Goal: Information Seeking & Learning: Learn about a topic

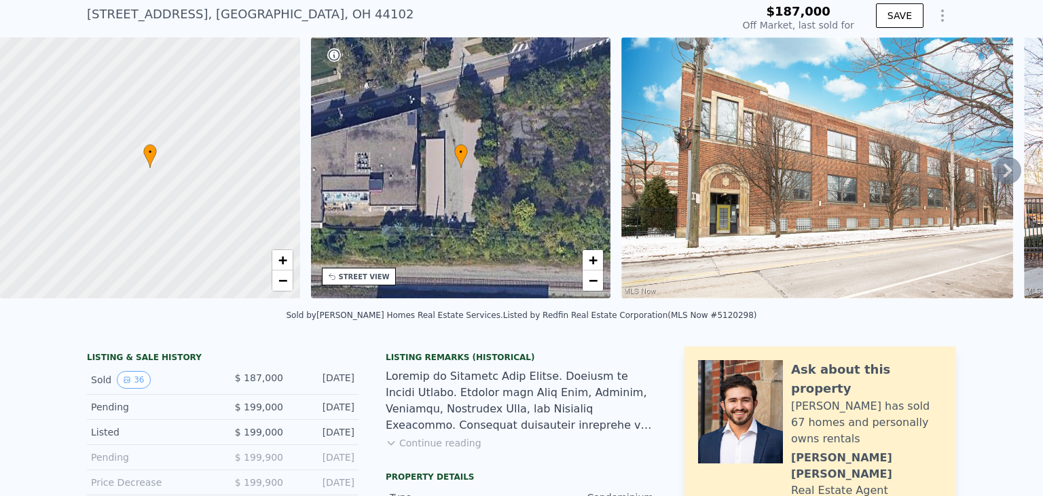
scroll to position [62, 0]
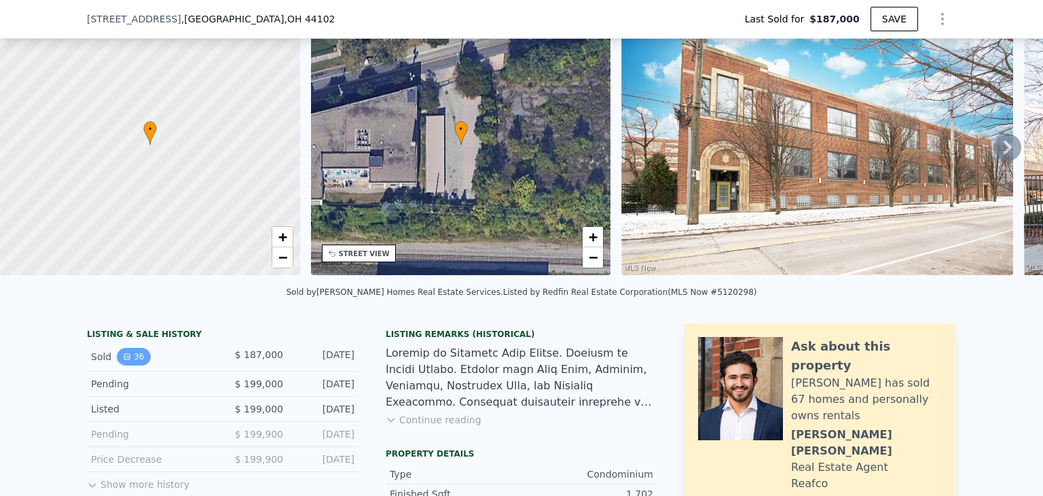
click at [123, 361] on icon "View historical data" at bounding box center [127, 356] width 8 height 8
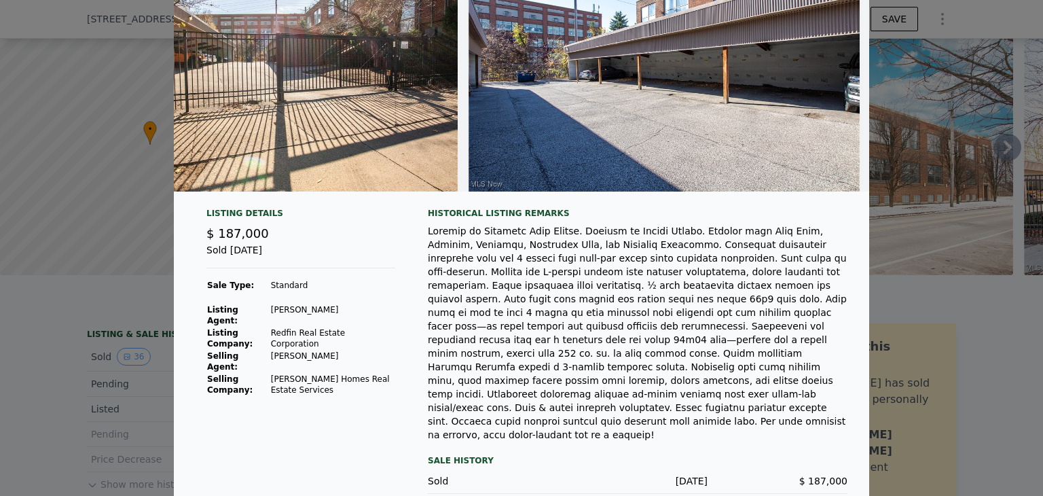
scroll to position [156, 0]
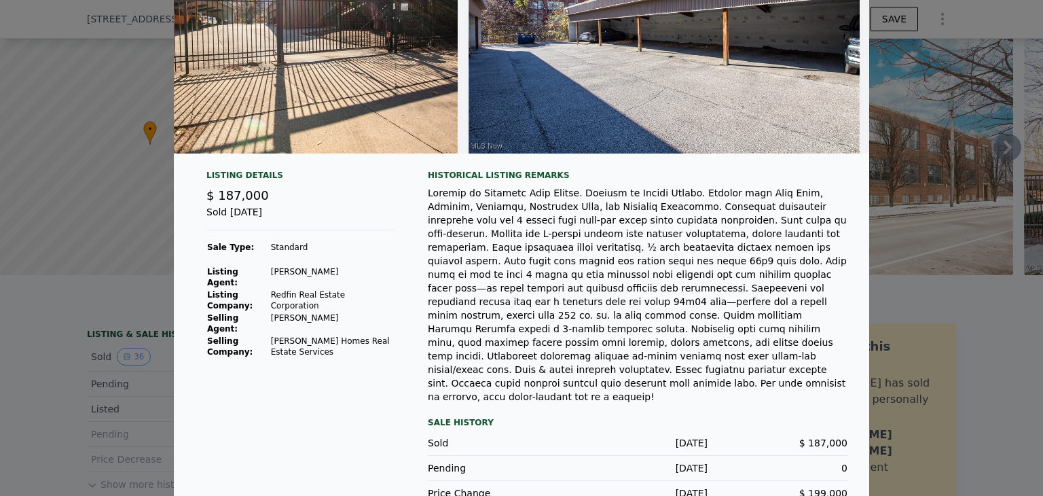
click at [936, 302] on div at bounding box center [521, 248] width 1043 height 496
type input "$ 381,000"
type input "$ 158,161"
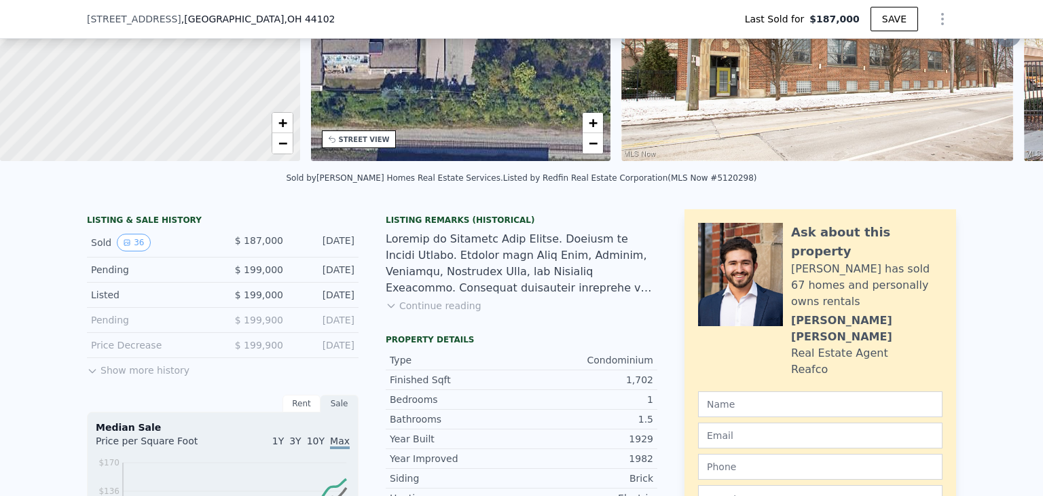
scroll to position [198, 0]
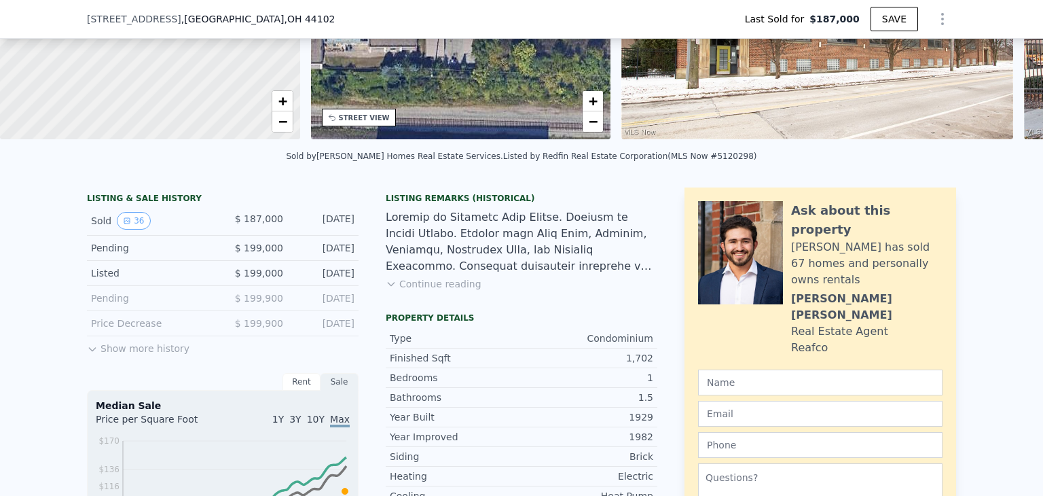
click at [147, 355] on button "Show more history" at bounding box center [138, 345] width 103 height 19
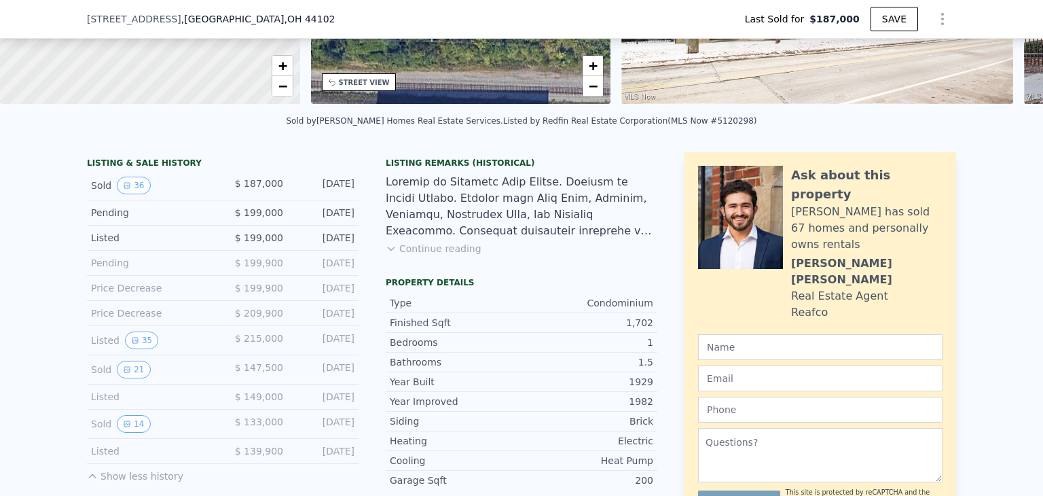
scroll to position [266, 0]
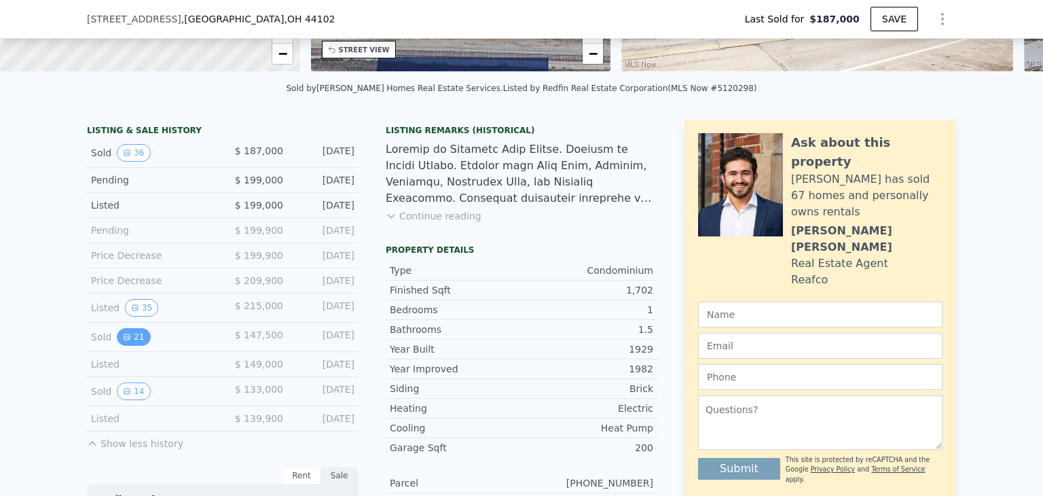
click at [123, 341] on icon "View historical data" at bounding box center [127, 337] width 8 height 8
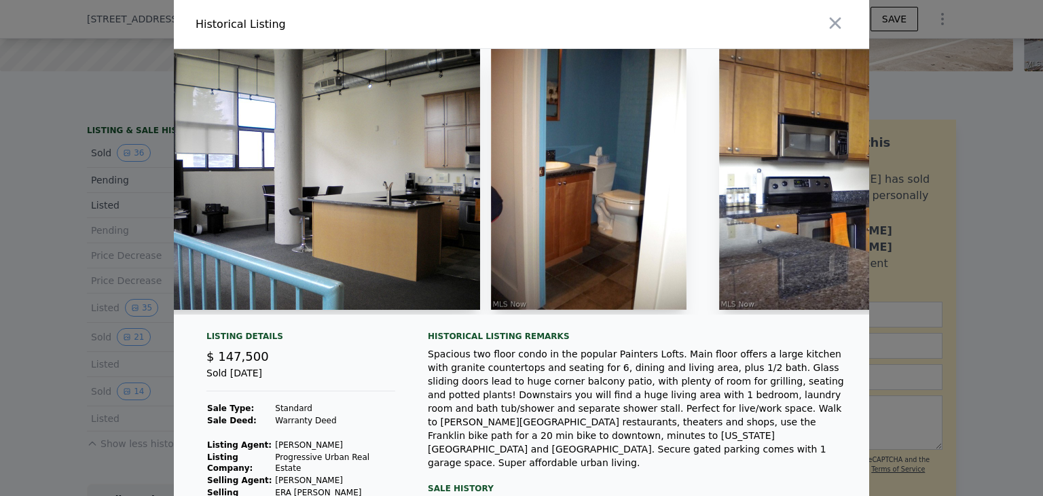
scroll to position [0, 1150]
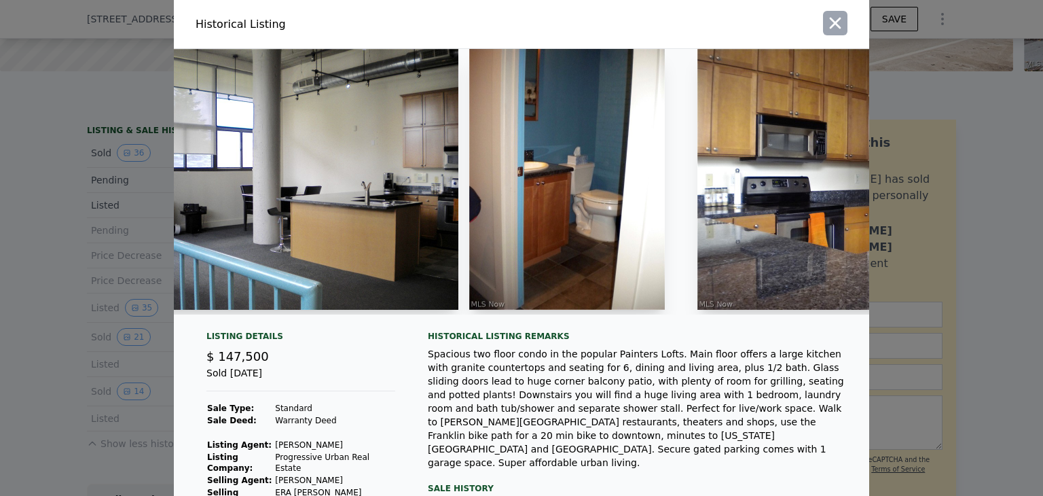
click at [840, 22] on button "button" at bounding box center [835, 23] width 24 height 24
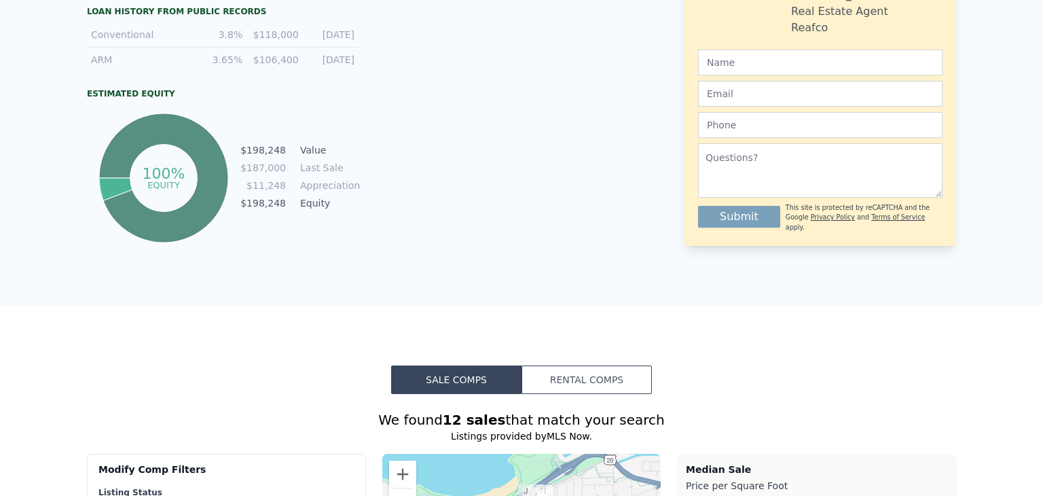
scroll to position [0, 0]
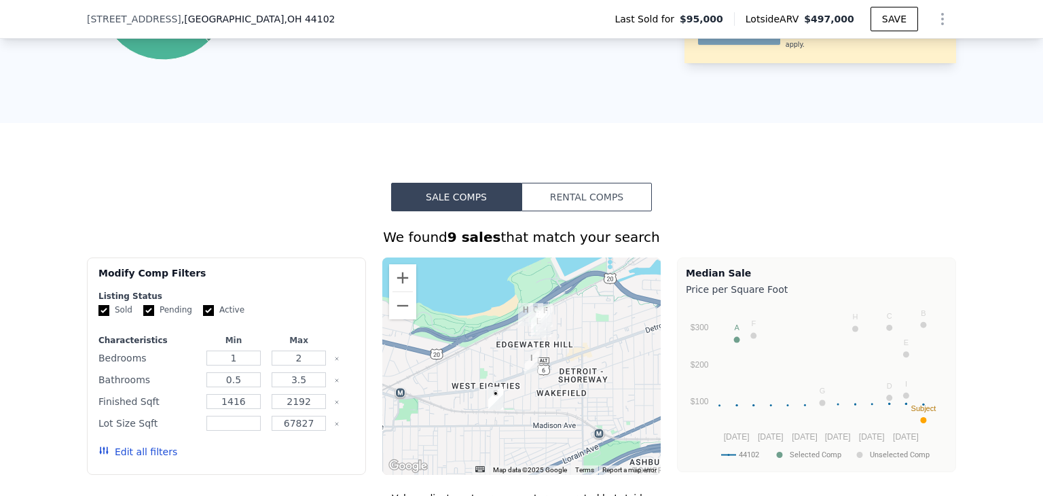
scroll to position [809, 0]
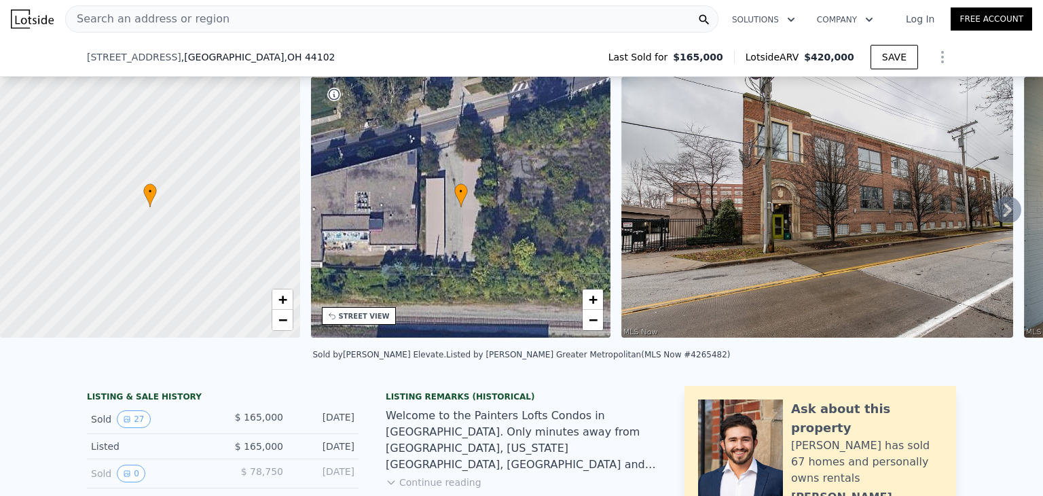
scroll to position [198, 0]
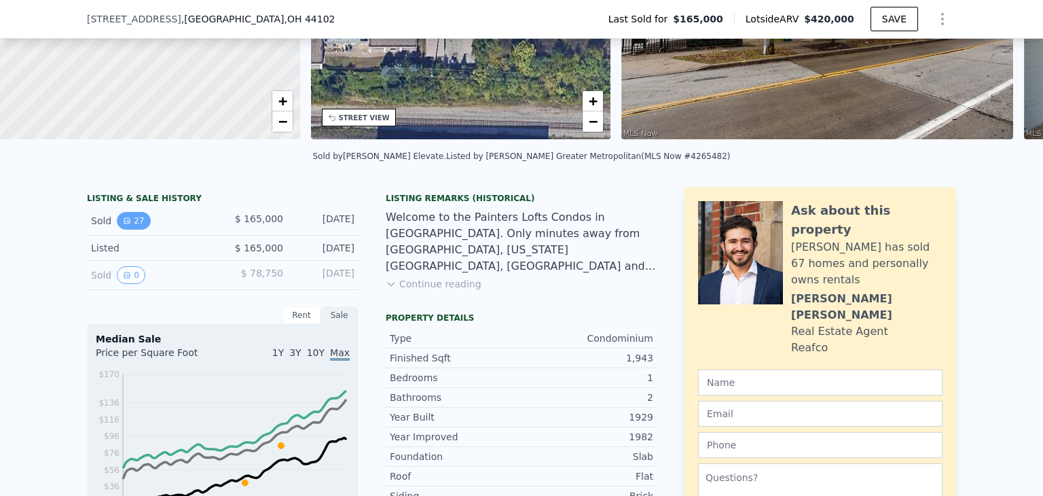
click at [131, 230] on button "27" at bounding box center [133, 221] width 33 height 18
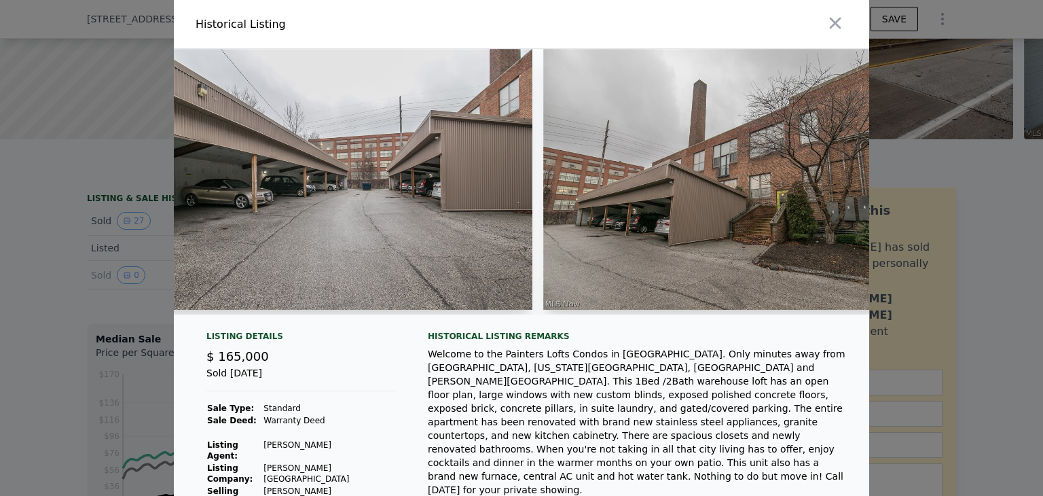
scroll to position [0, 8986]
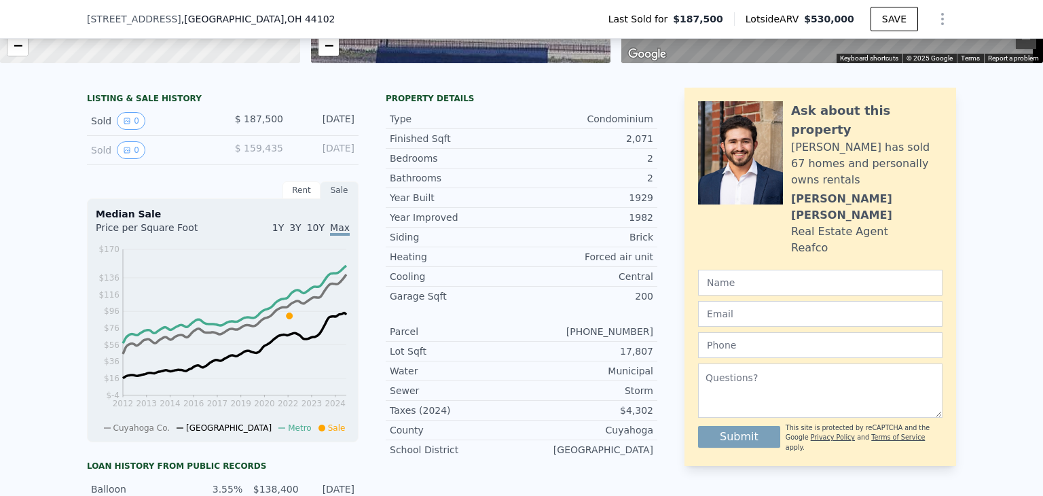
scroll to position [62, 0]
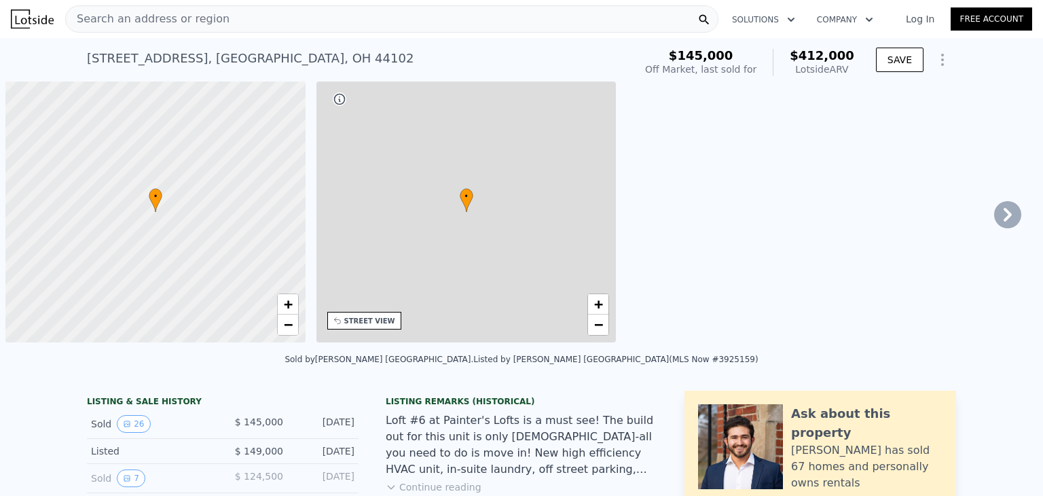
scroll to position [0, 5]
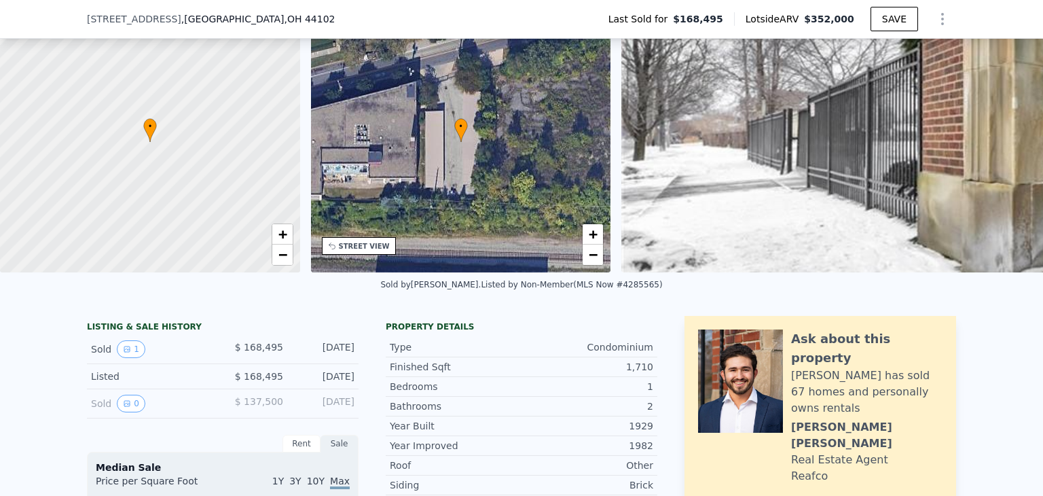
scroll to position [62, 0]
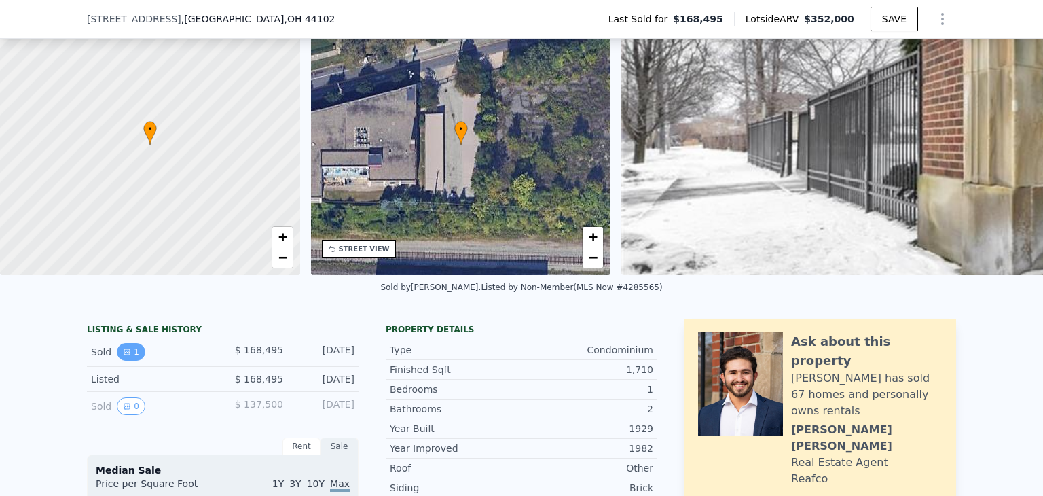
click at [123, 356] on icon "View historical data" at bounding box center [127, 352] width 8 height 8
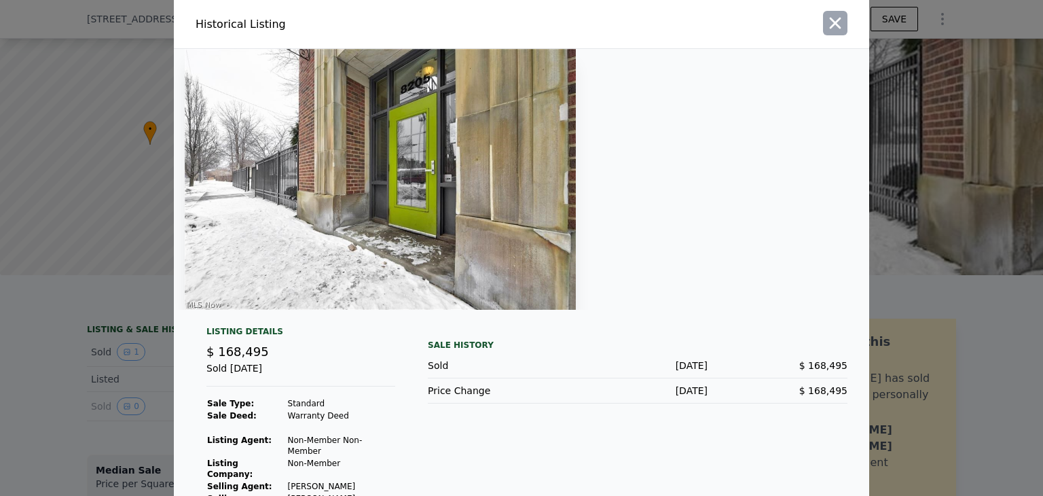
click at [826, 16] on icon "button" at bounding box center [835, 23] width 19 height 19
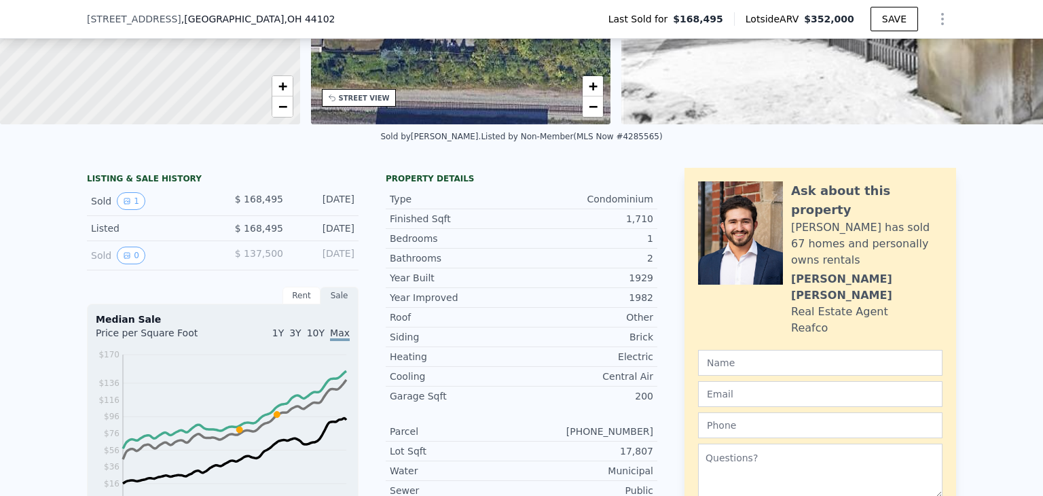
scroll to position [198, 0]
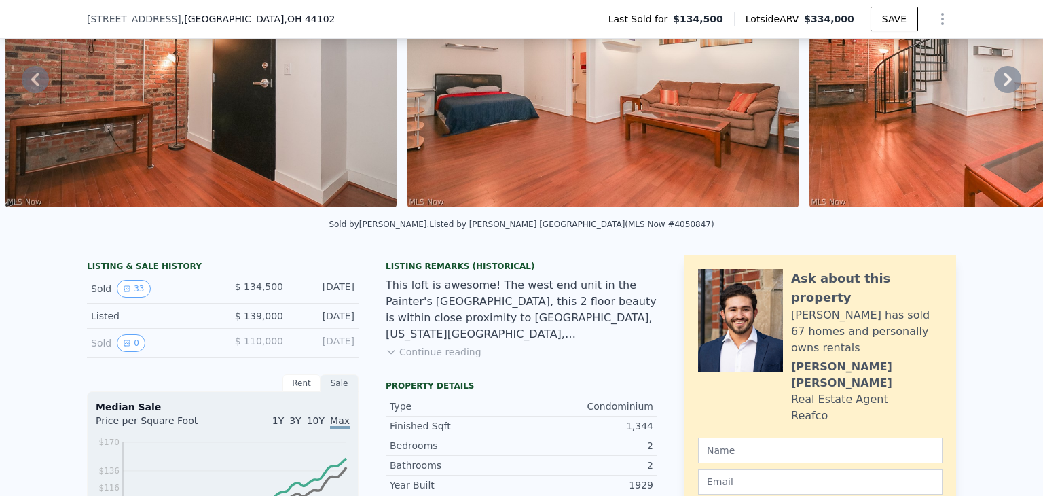
scroll to position [130, 0]
drag, startPoint x: 541, startPoint y: 221, endPoint x: 572, endPoint y: 221, distance: 31.9
click at [572, 221] on div "Sold by Howard Hanna . Listed by Keller Williams Greater Cleveland (MLS Now #40…" at bounding box center [521, 228] width 1043 height 33
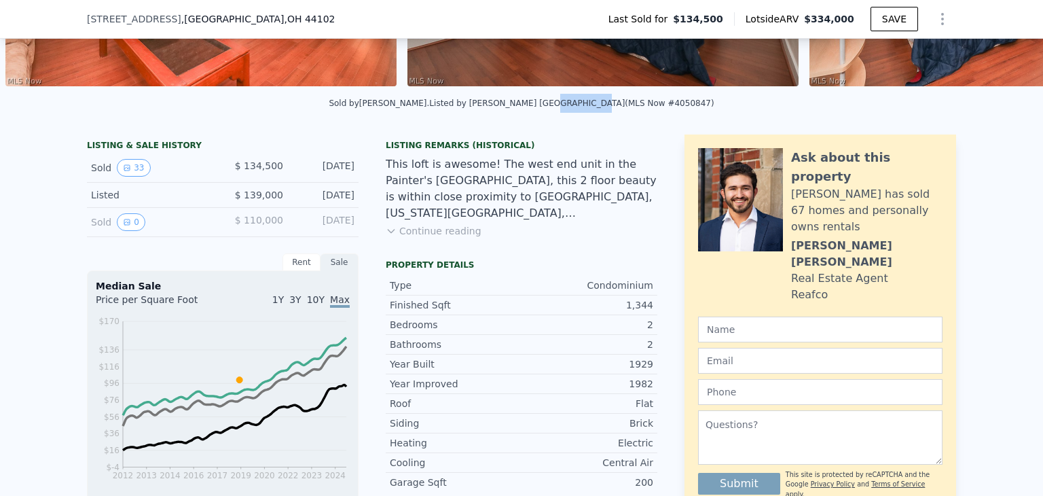
scroll to position [136, 0]
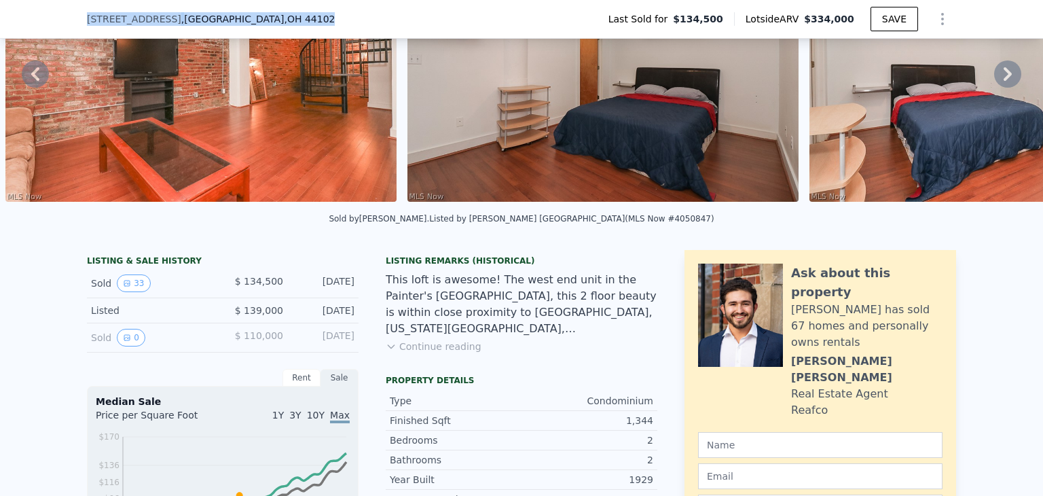
drag, startPoint x: 79, startPoint y: 20, endPoint x: 309, endPoint y: 31, distance: 229.8
click at [310, 31] on div "8205 Franklin Blvd # 7 , Cleveland , OH 44102 Last Sold for $134,500 Lotside AR…" at bounding box center [521, 19] width 1043 height 39
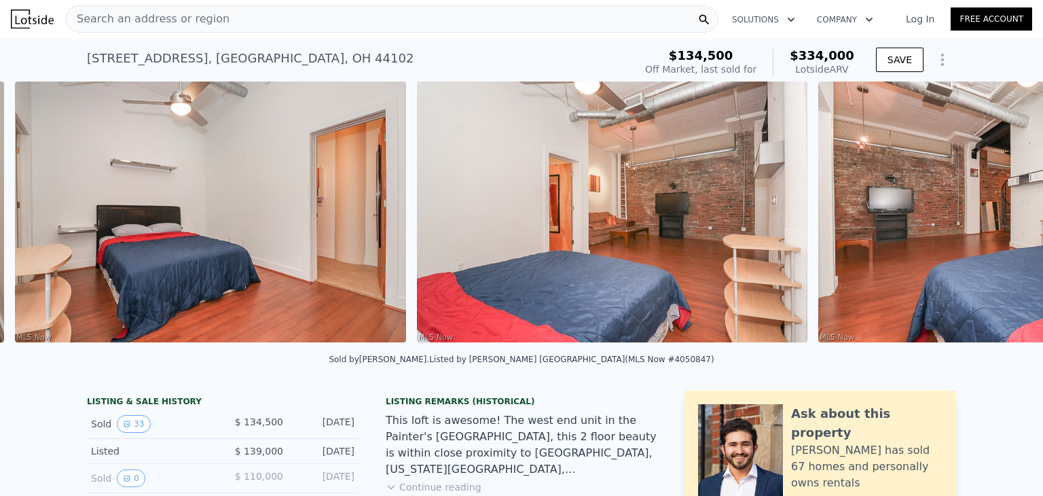
scroll to position [0, 8256]
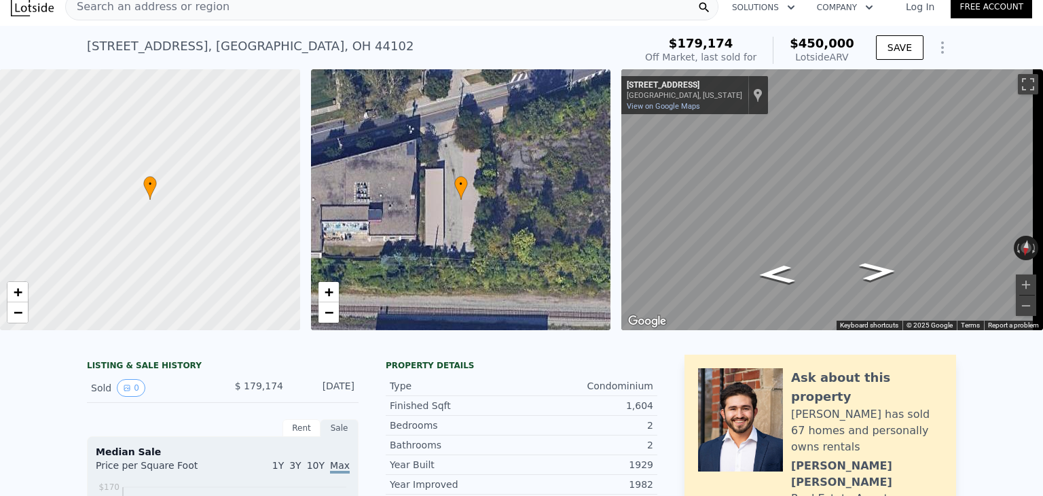
scroll to position [5, 0]
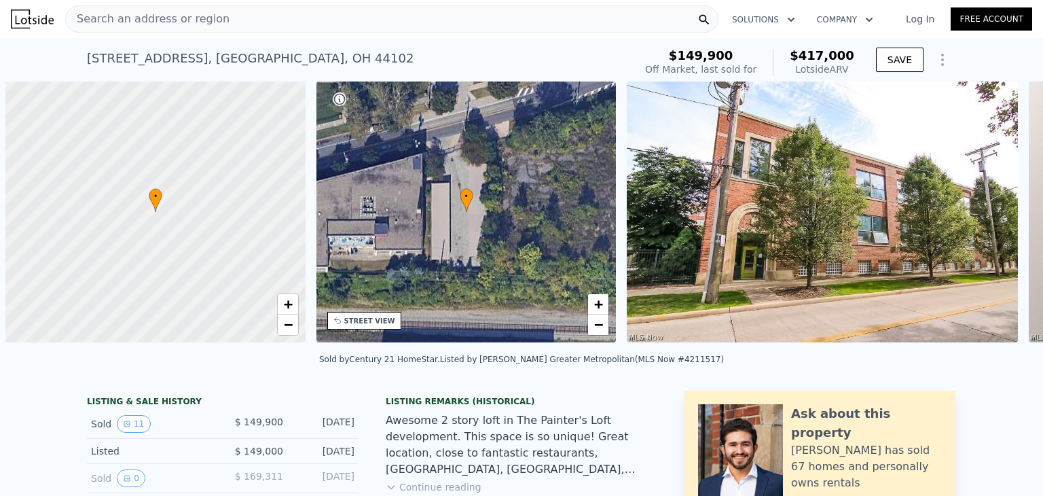
scroll to position [0, 5]
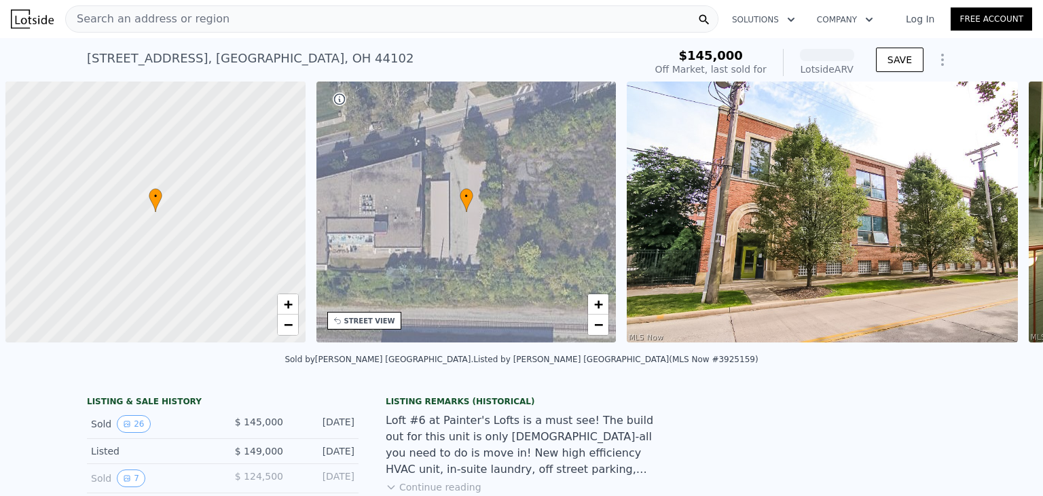
scroll to position [0, 5]
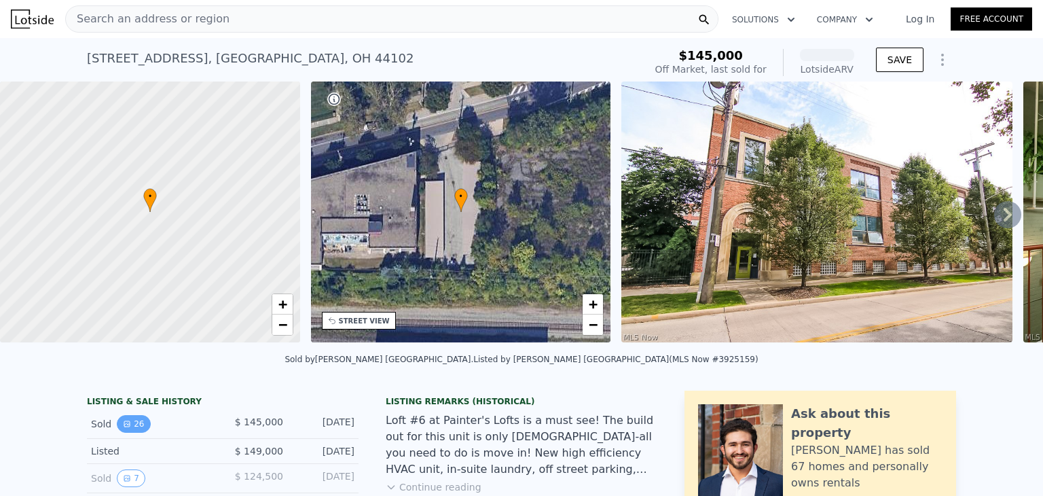
click at [124, 426] on icon "View historical data" at bounding box center [126, 423] width 5 height 5
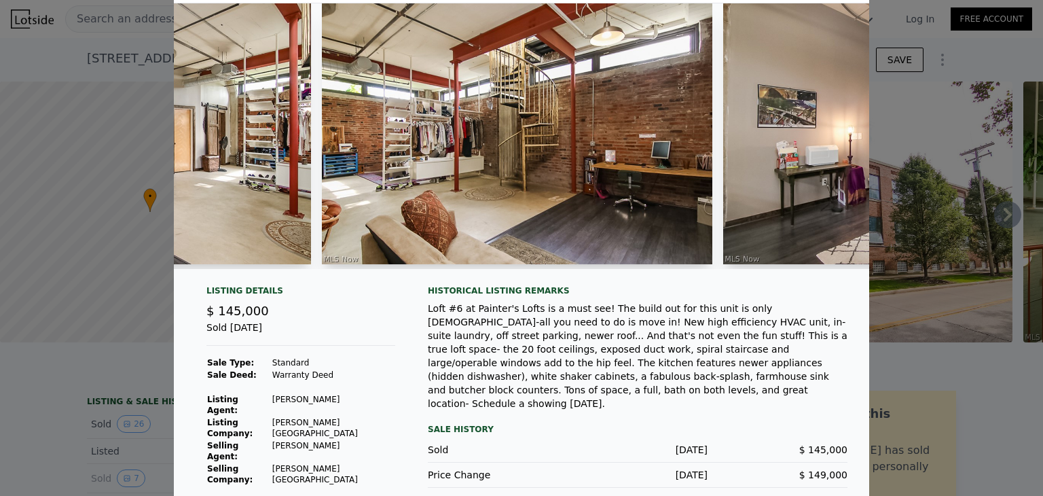
scroll to position [80, 0]
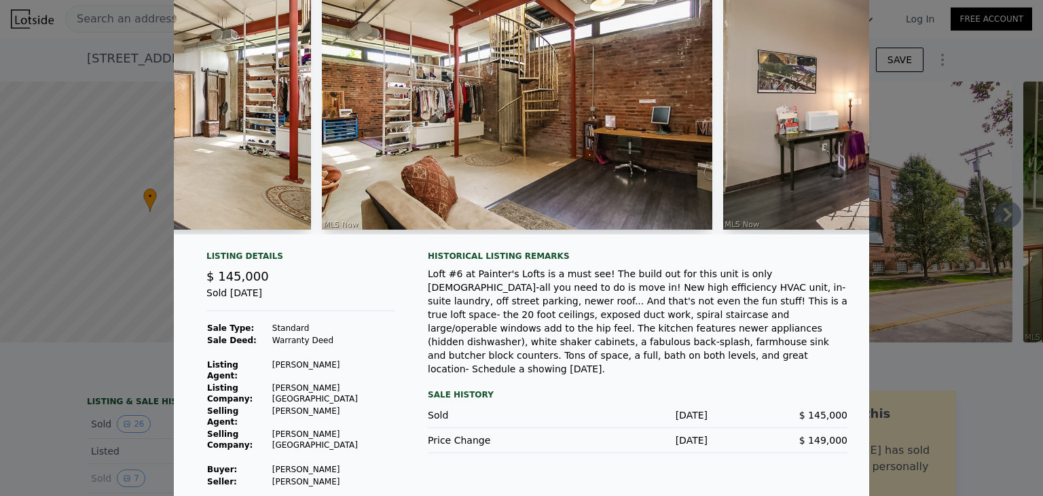
drag, startPoint x: 271, startPoint y: 454, endPoint x: 346, endPoint y: 454, distance: 75.4
click at [348, 463] on tr "Buyer : Kramar Volodymyr" at bounding box center [300, 469] width 189 height 12
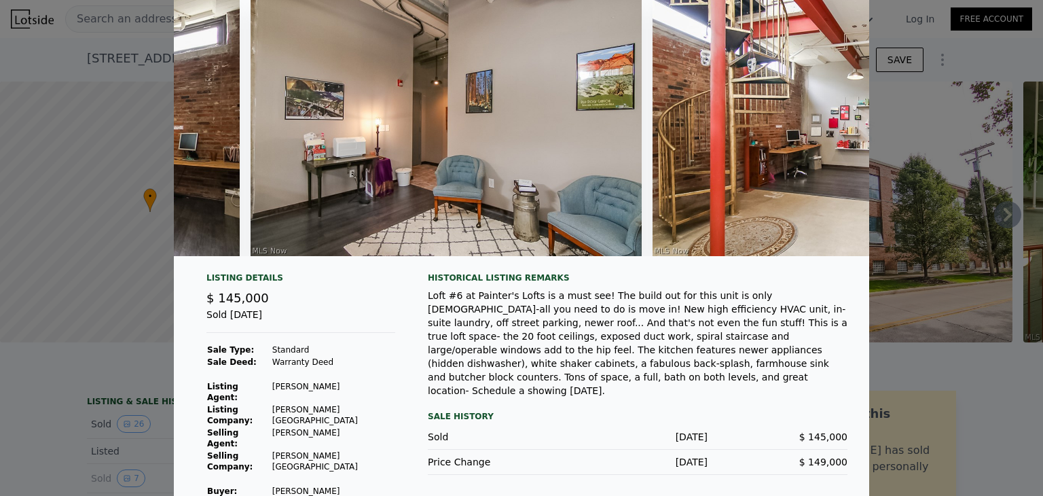
scroll to position [76, 0]
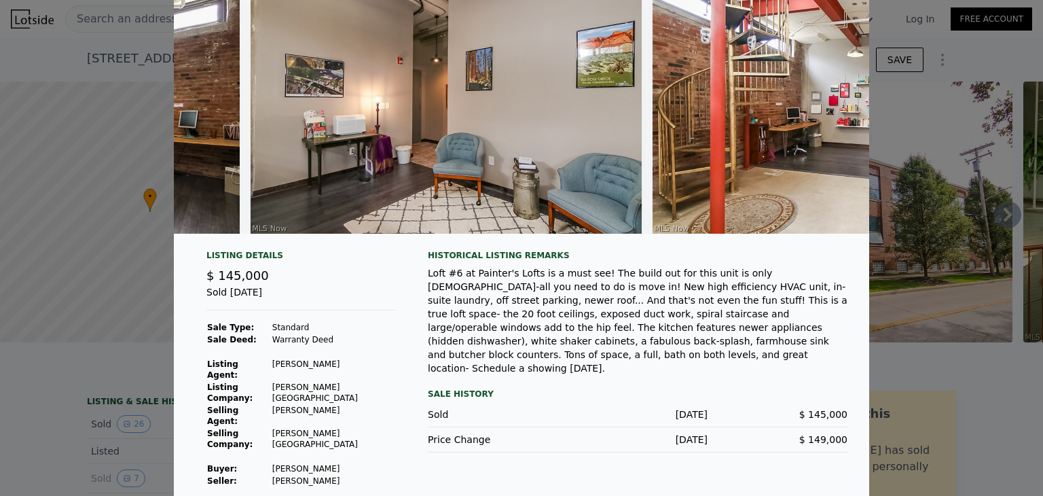
click at [985, 404] on div at bounding box center [521, 248] width 1043 height 496
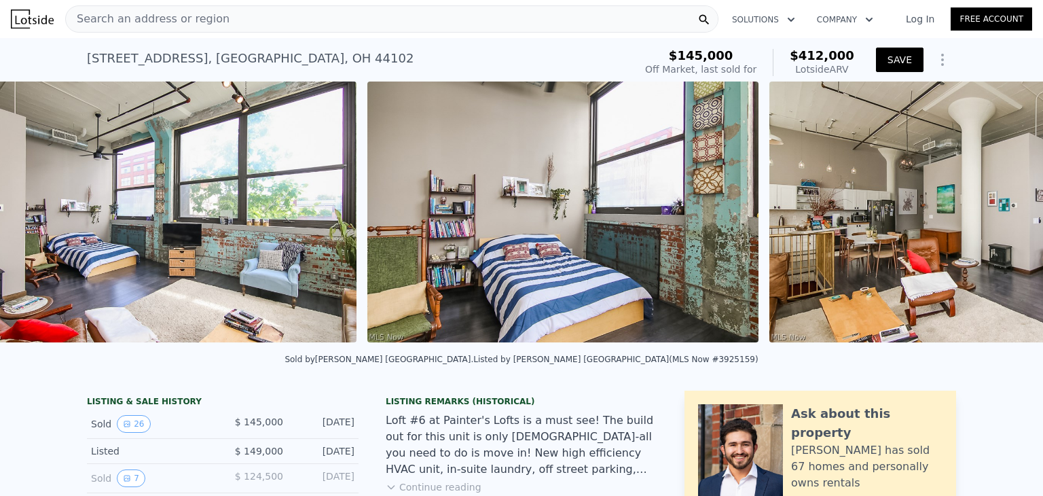
scroll to position [0, 5042]
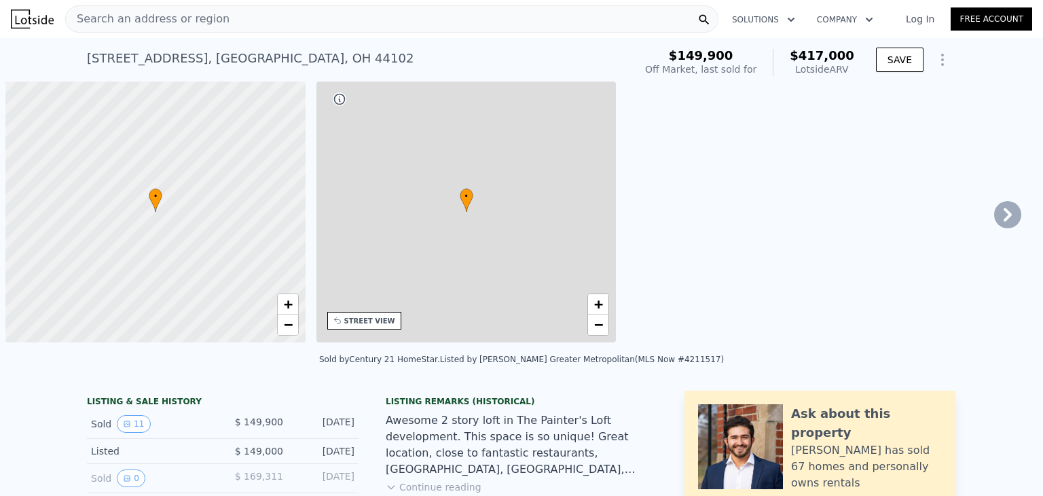
scroll to position [0, 5]
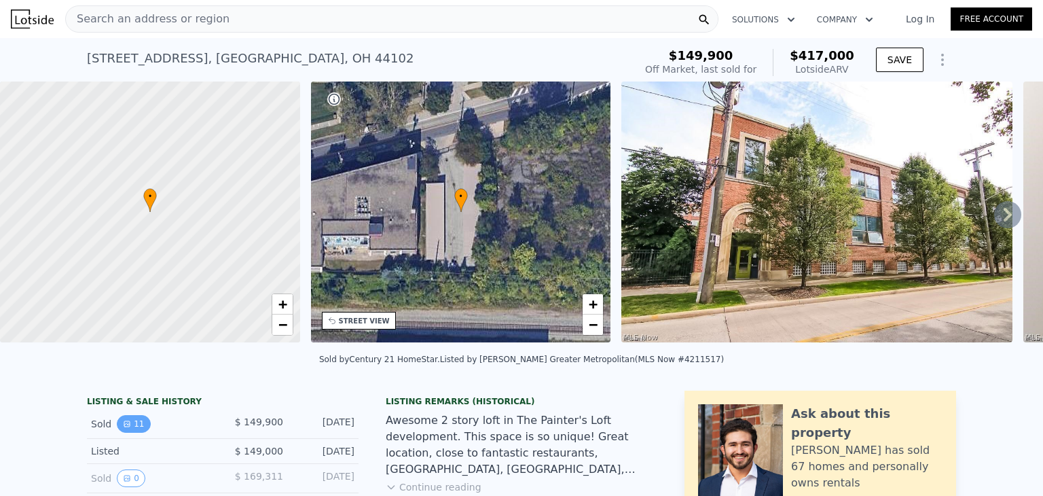
click at [124, 426] on icon "View historical data" at bounding box center [126, 423] width 5 height 5
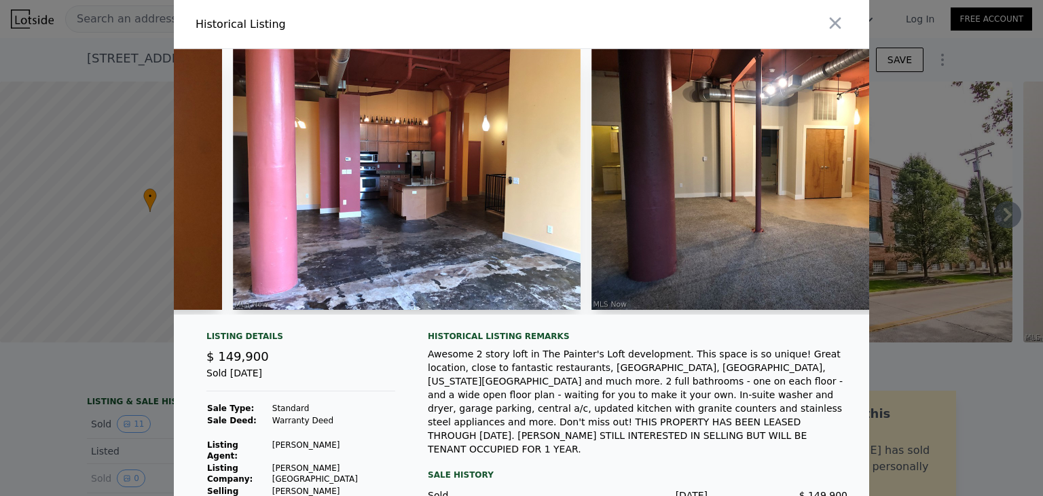
scroll to position [0, 1922]
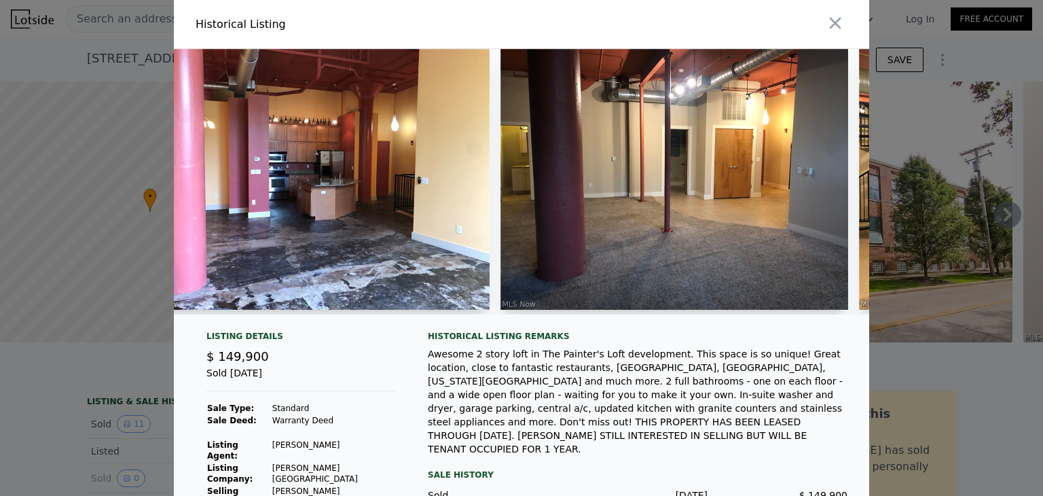
drag, startPoint x: 558, startPoint y: 312, endPoint x: 594, endPoint y: 312, distance: 36.7
click at [594, 312] on div at bounding box center [674, 182] width 348 height 266
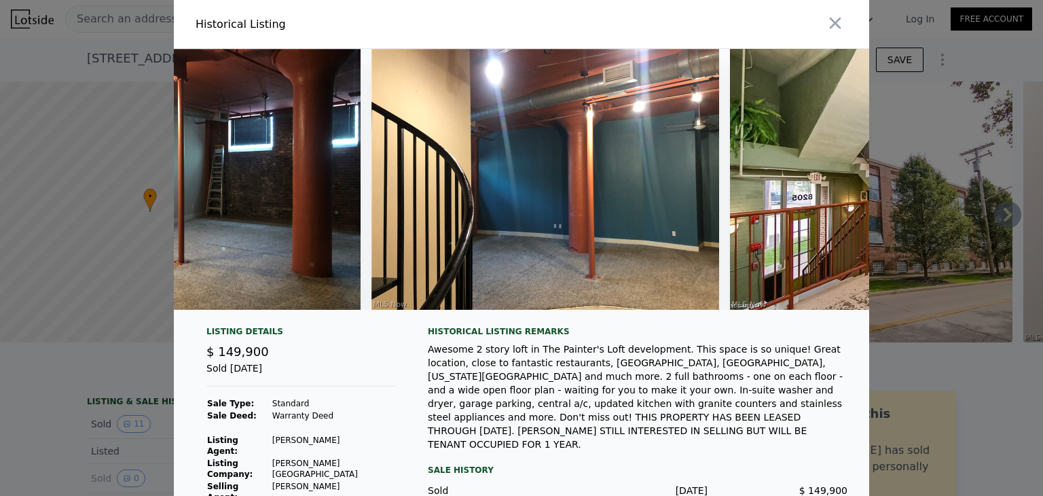
scroll to position [0, 2828]
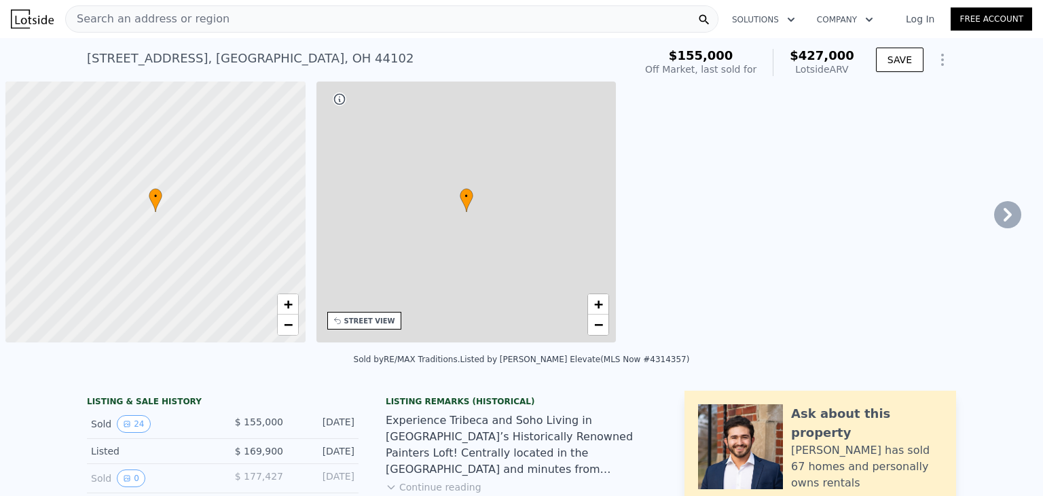
scroll to position [0, 5]
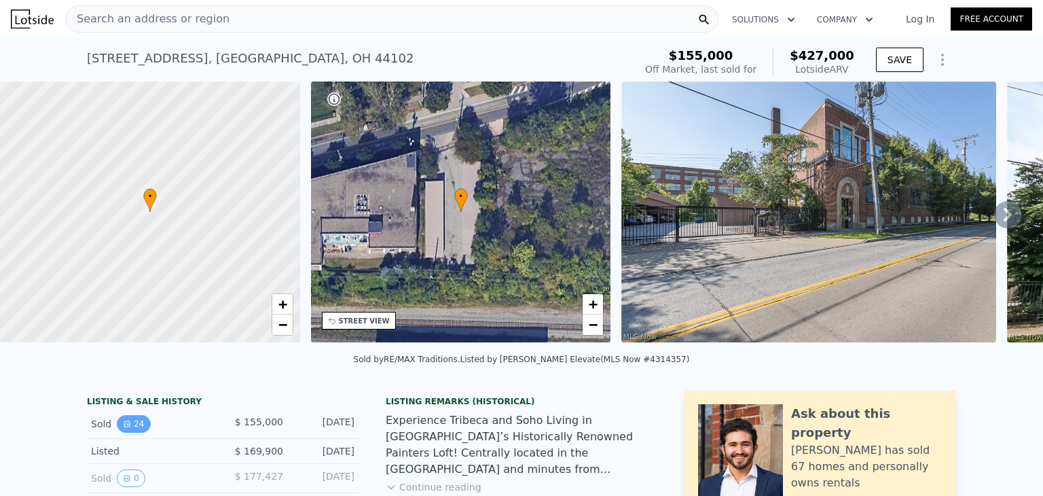
click at [123, 428] on icon "View historical data" at bounding box center [127, 424] width 8 height 8
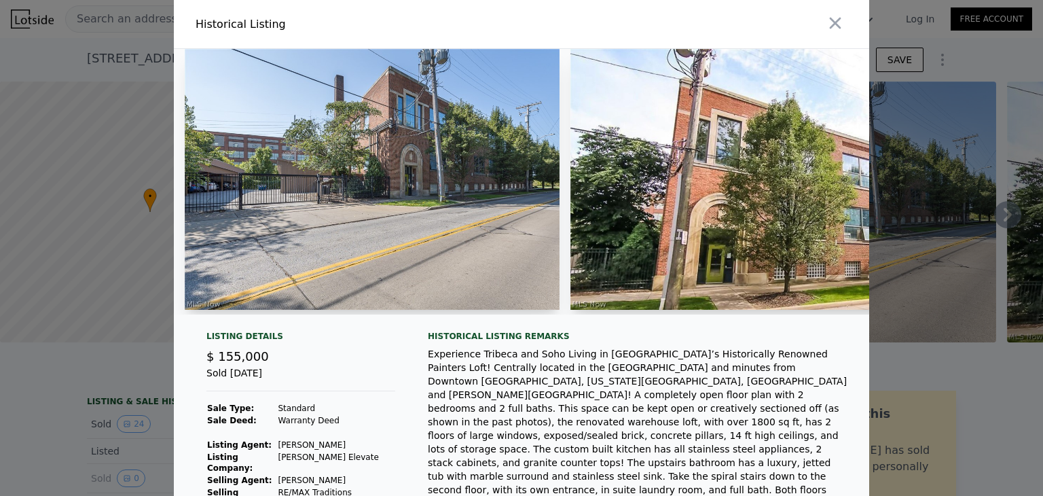
drag, startPoint x: 229, startPoint y: 324, endPoint x: 274, endPoint y: 325, distance: 45.5
click at [274, 325] on div at bounding box center [521, 187] width 695 height 276
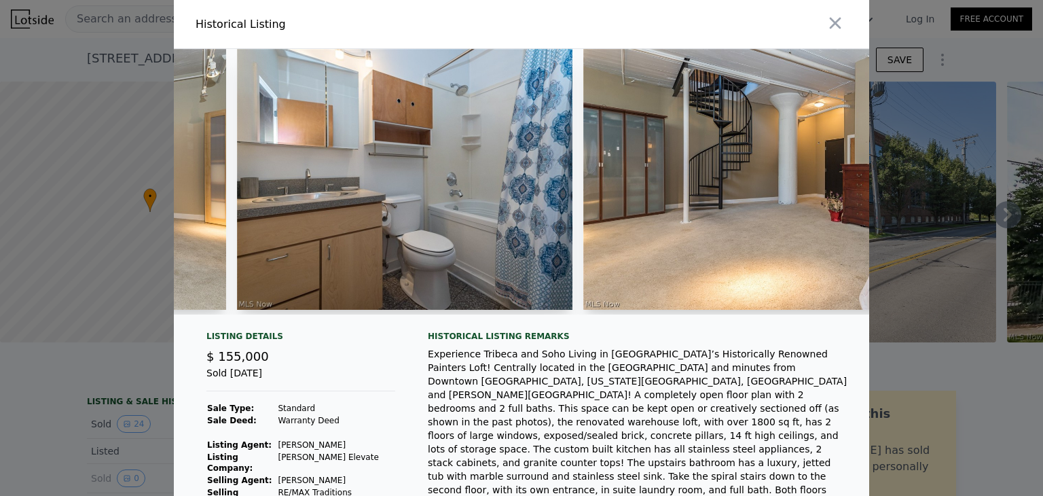
scroll to position [0, 4845]
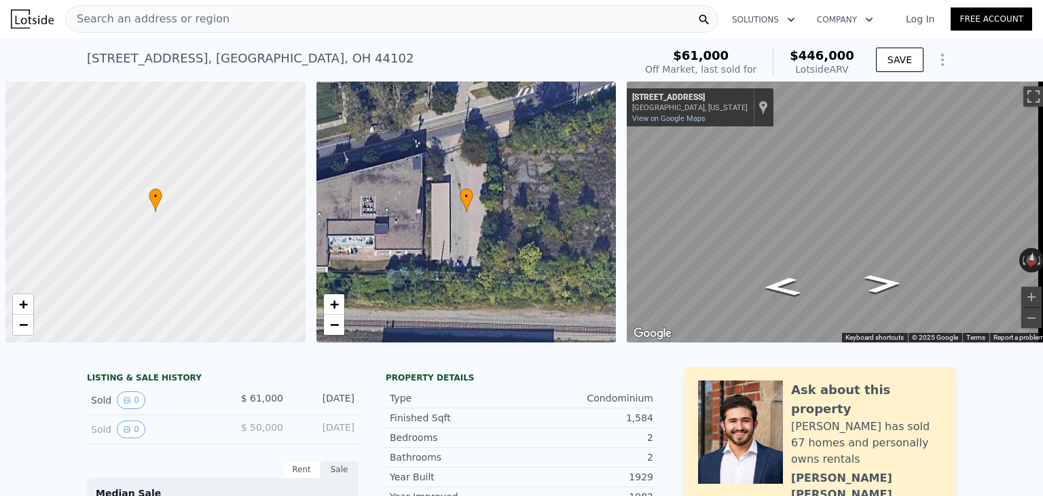
scroll to position [0, 5]
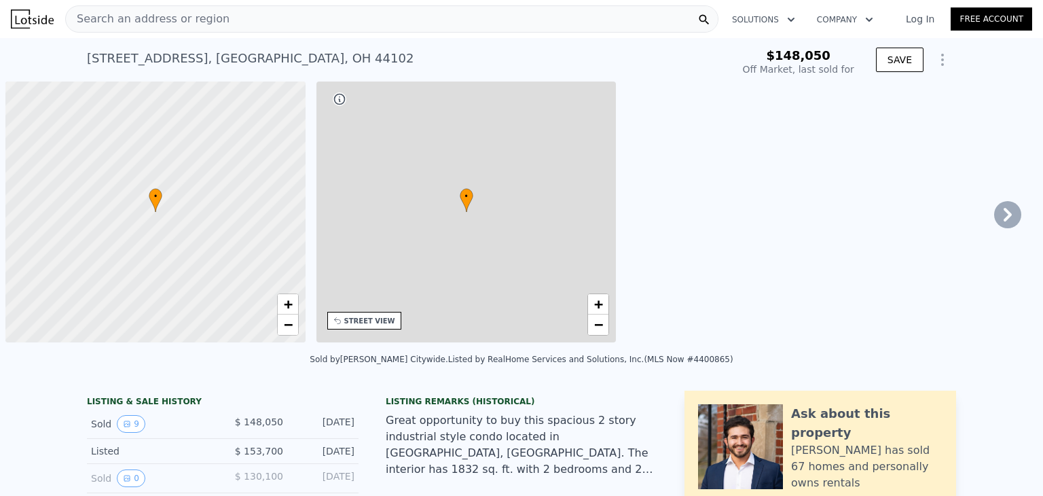
scroll to position [0, 5]
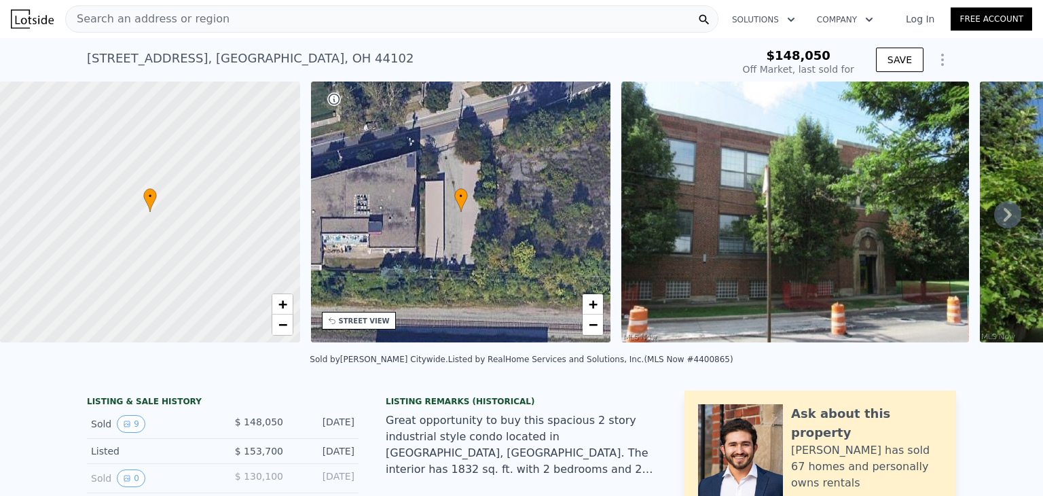
type input "$ 438,000"
type input "$ 253,086"
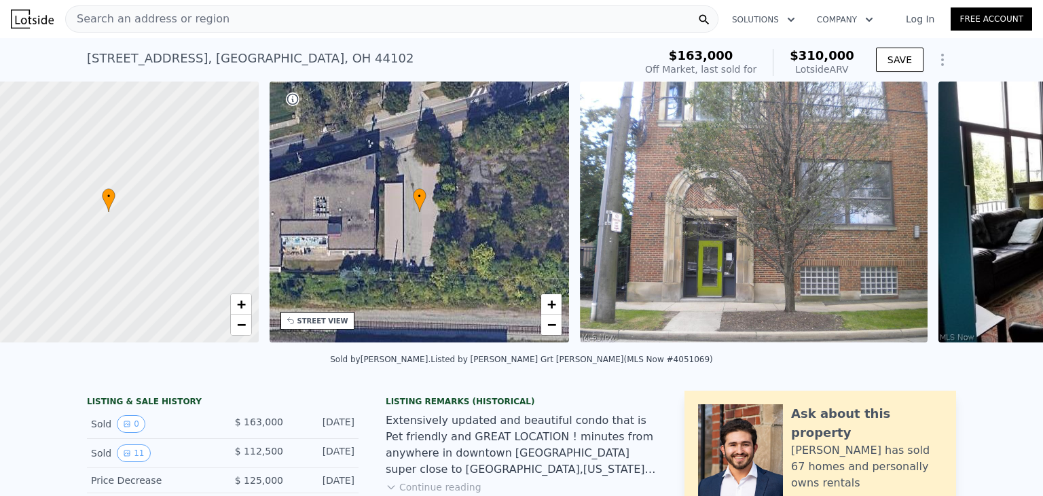
scroll to position [0, 5]
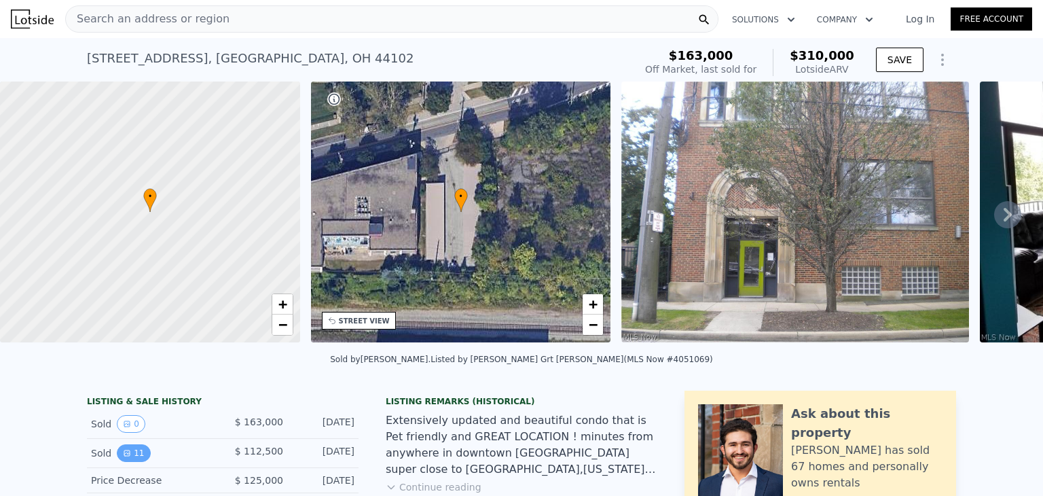
click at [124, 456] on icon "View historical data" at bounding box center [126, 452] width 5 height 5
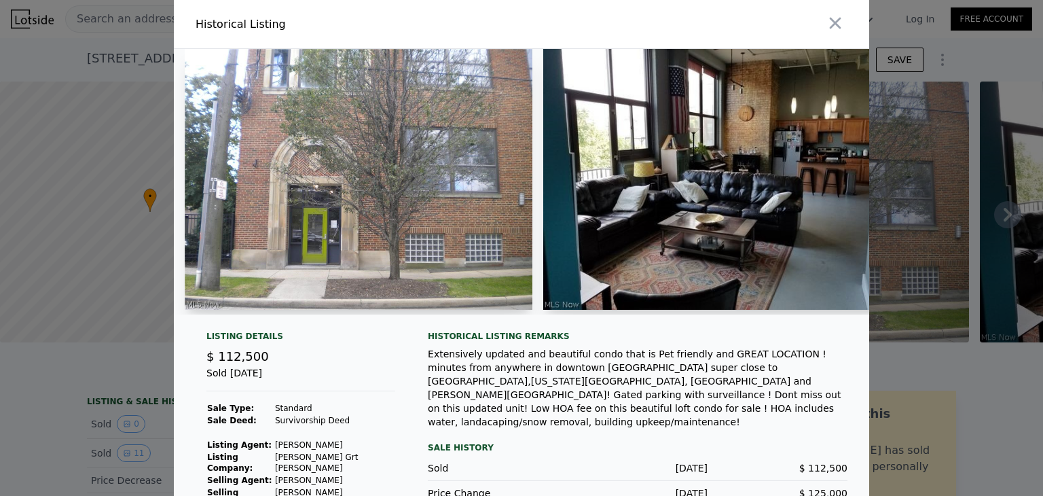
drag, startPoint x: 215, startPoint y: 338, endPoint x: 217, endPoint y: 324, distance: 13.9
click at [215, 337] on div "Listing Details $ 112,500 Sold Mar 27, 2019 Sale Type: Standard Sale Deed: Surv…" at bounding box center [521, 314] width 695 height 531
drag, startPoint x: 217, startPoint y: 324, endPoint x: 302, endPoint y: 329, distance: 84.4
click at [302, 325] on div at bounding box center [521, 187] width 695 height 276
click at [839, 22] on icon "button" at bounding box center [835, 23] width 19 height 19
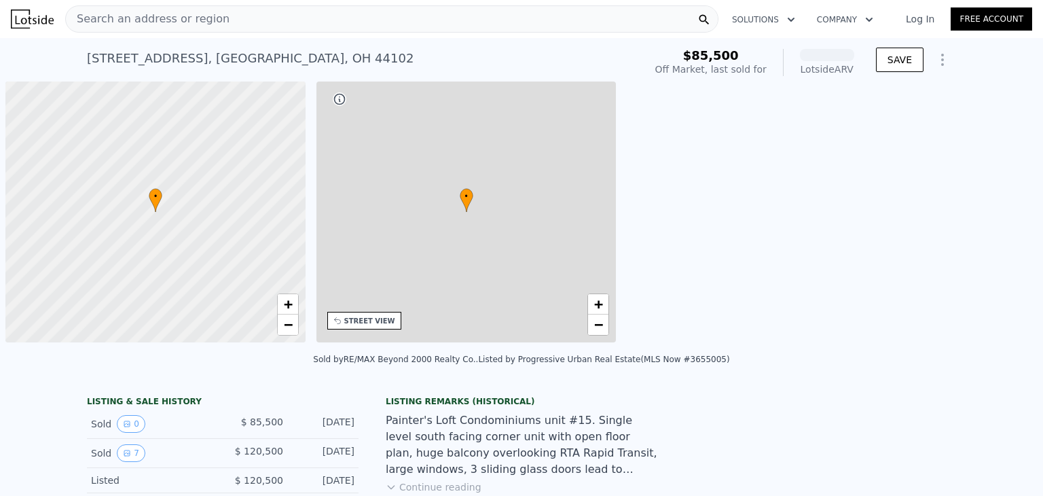
scroll to position [0, 5]
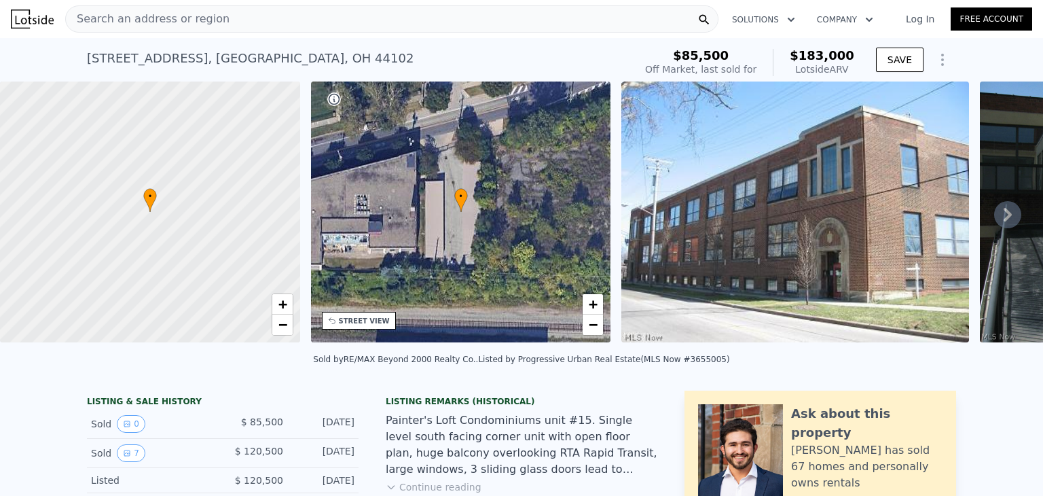
click at [101, 462] on div "Sold 7" at bounding box center [151, 453] width 121 height 18
click at [130, 454] on button "7" at bounding box center [131, 453] width 29 height 18
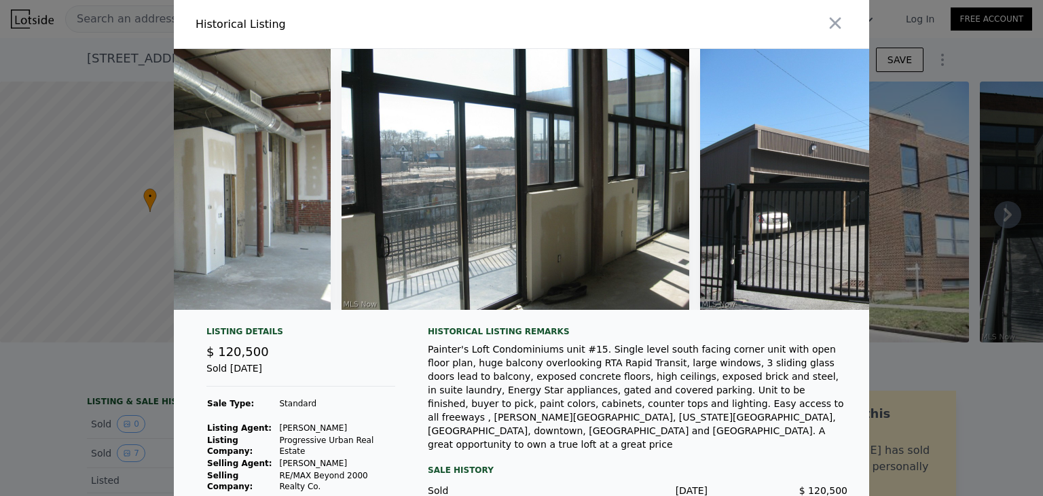
scroll to position [0, 1684]
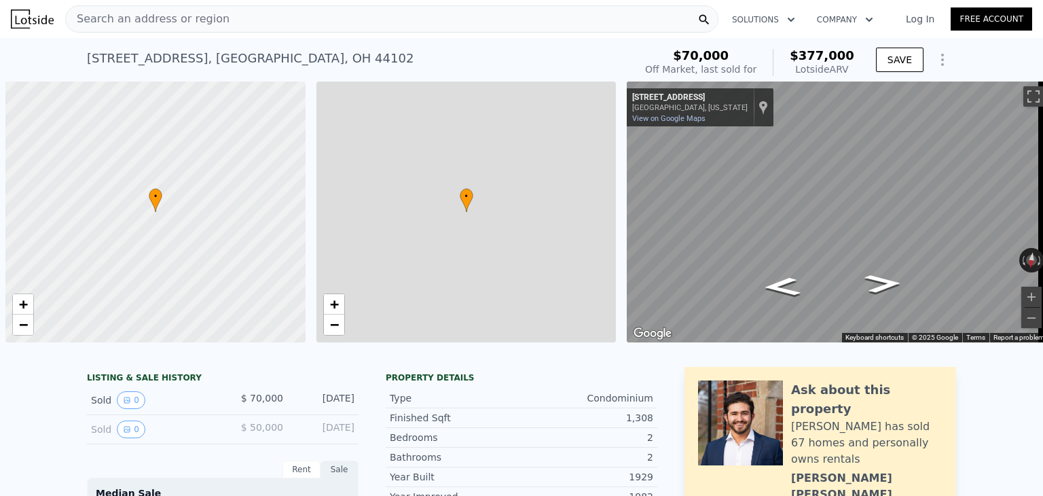
scroll to position [0, 5]
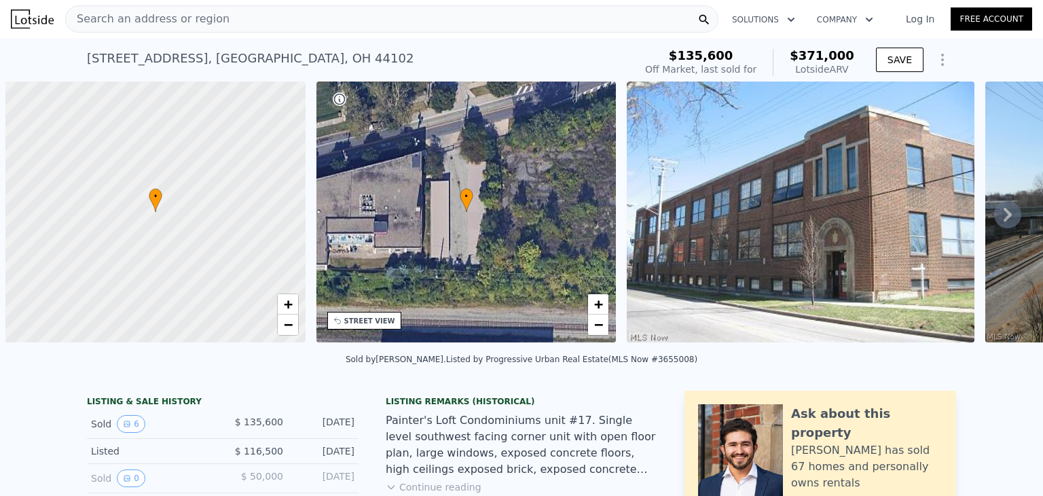
scroll to position [0, 5]
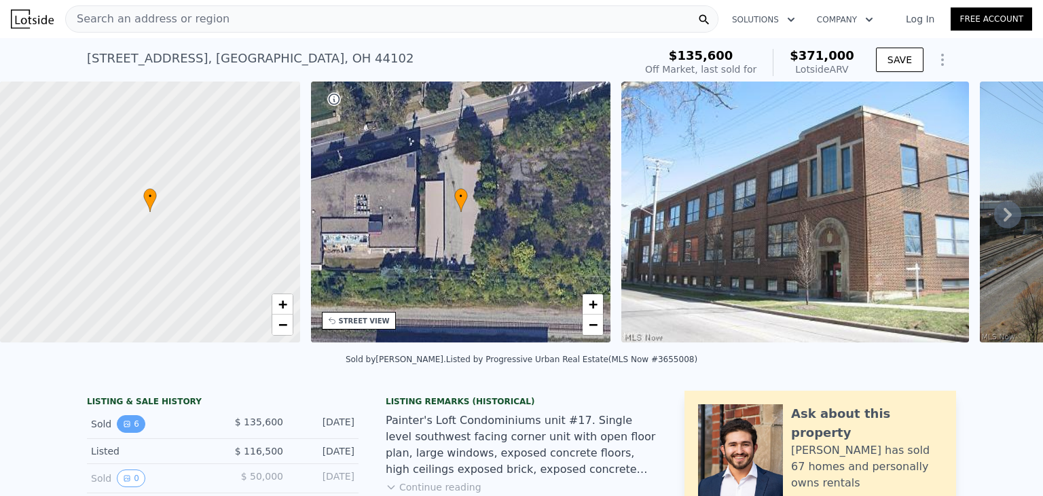
click at [126, 433] on button "6" at bounding box center [131, 424] width 29 height 18
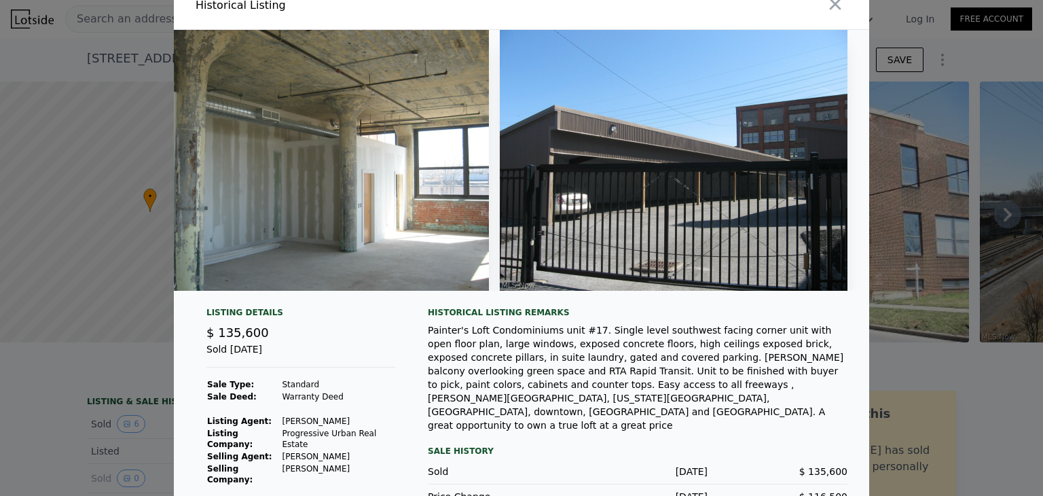
scroll to position [0, 0]
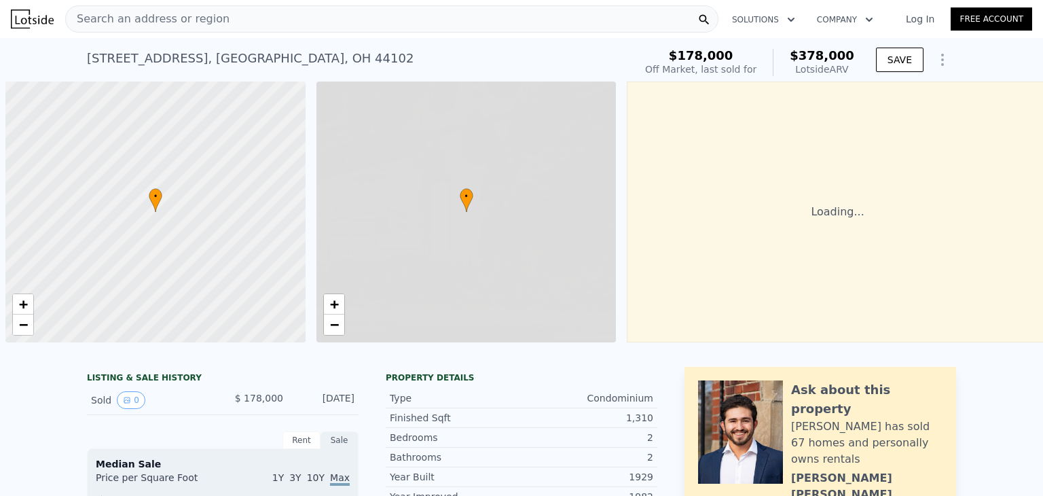
scroll to position [0, 5]
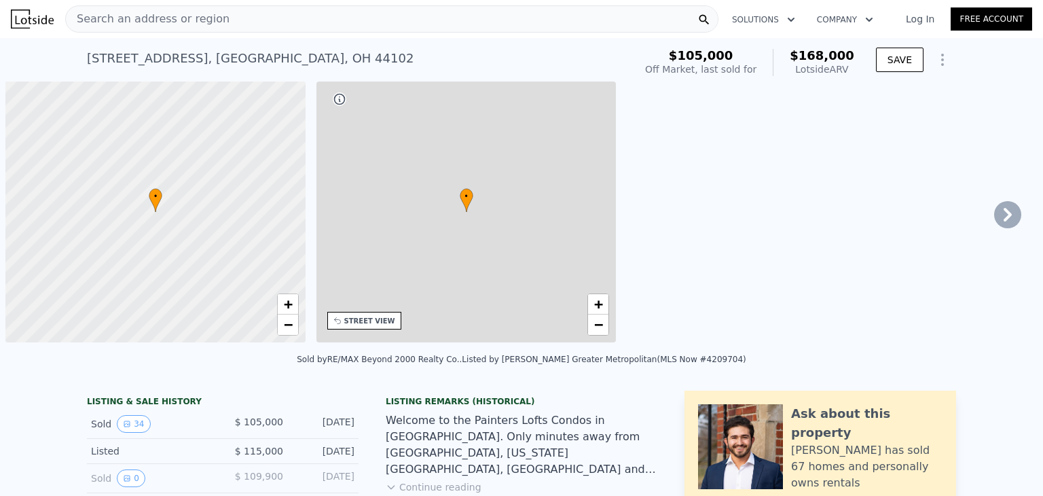
scroll to position [0, 5]
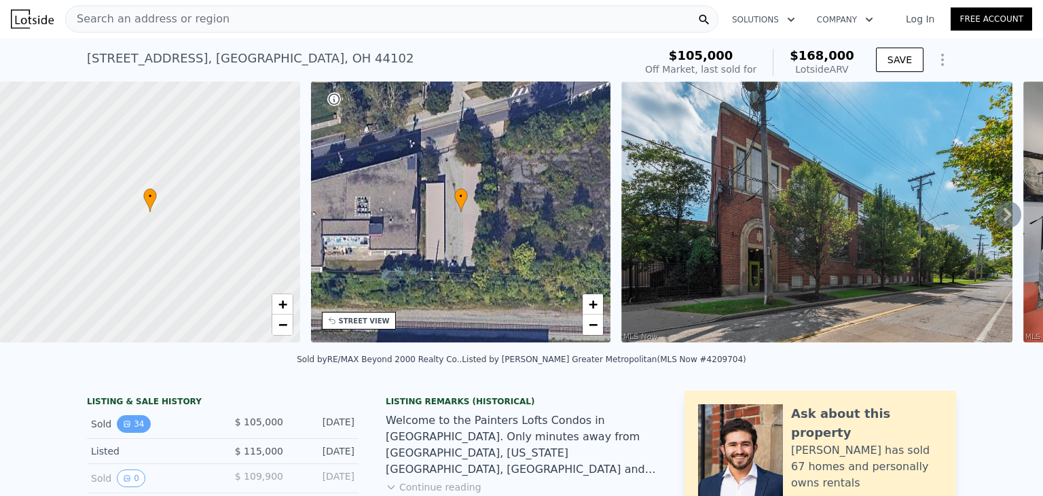
click at [128, 433] on button "34" at bounding box center [133, 424] width 33 height 18
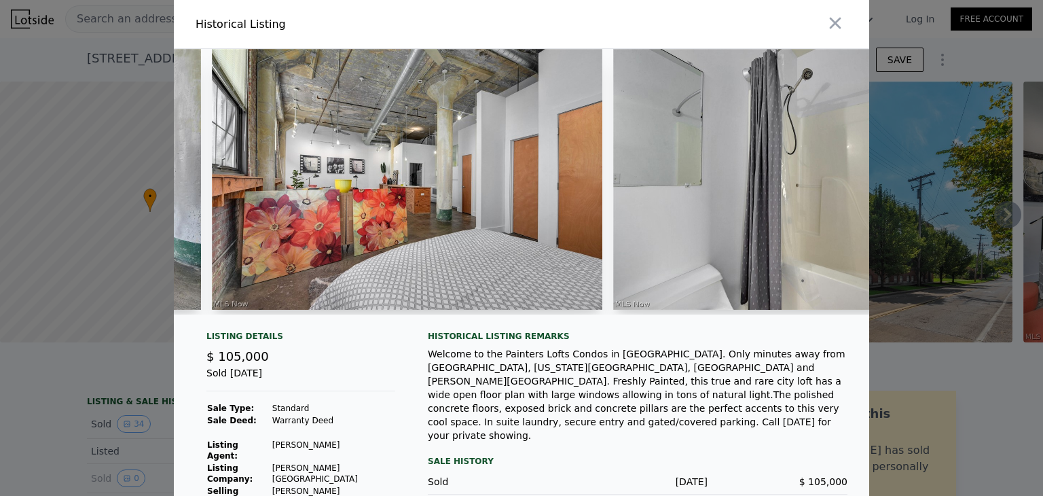
scroll to position [0, 8470]
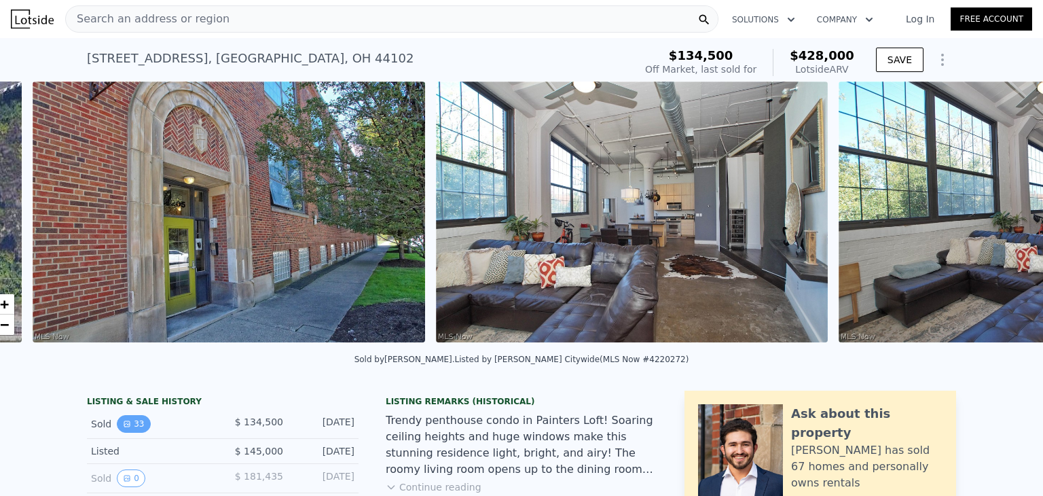
scroll to position [0, 621]
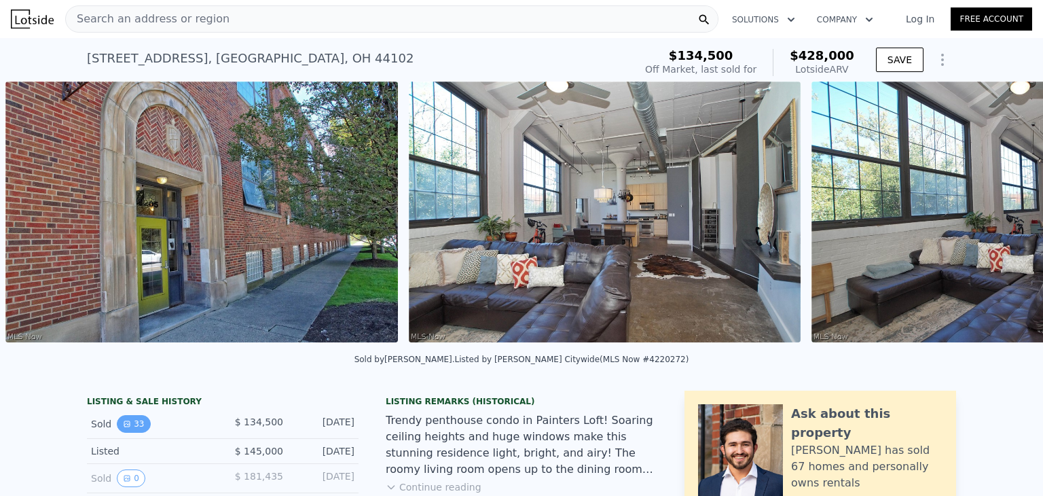
click at [130, 433] on button "33" at bounding box center [133, 424] width 33 height 18
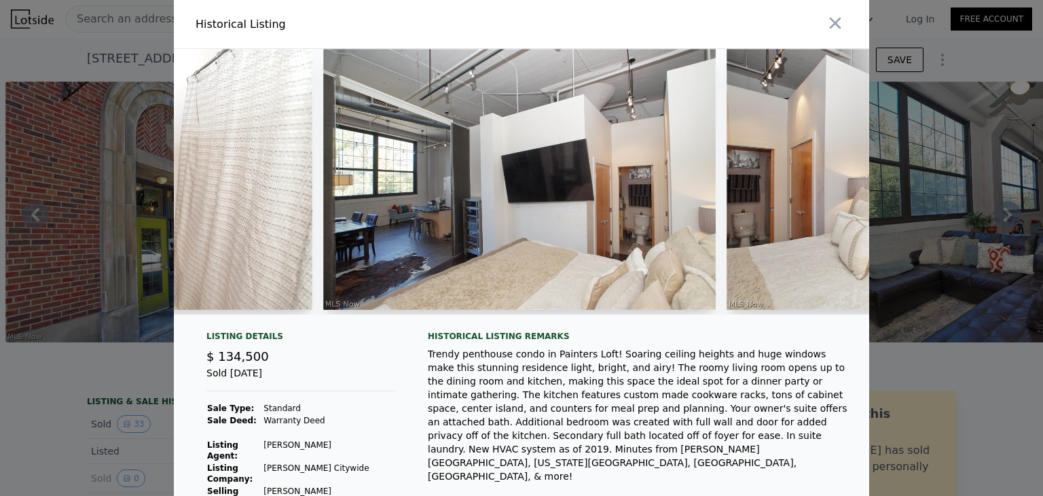
scroll to position [0, 7647]
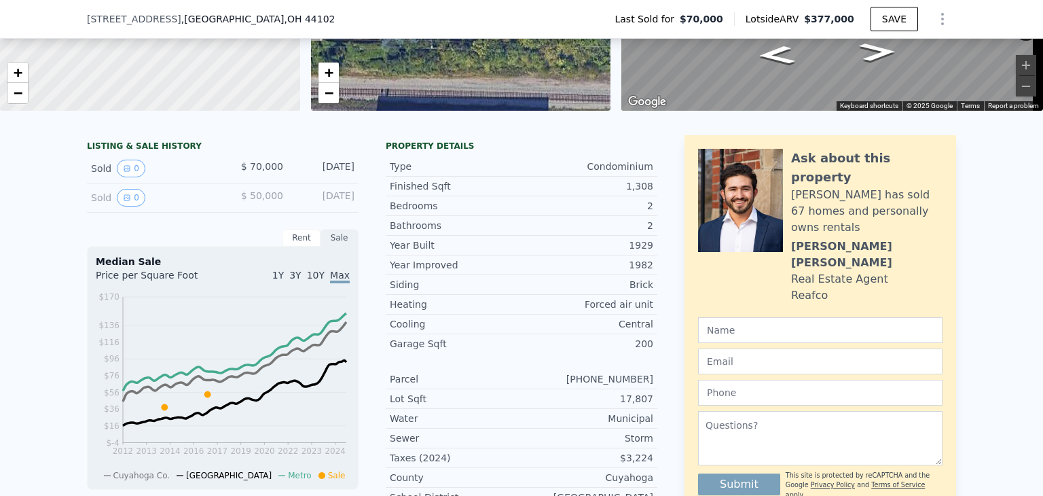
scroll to position [62, 0]
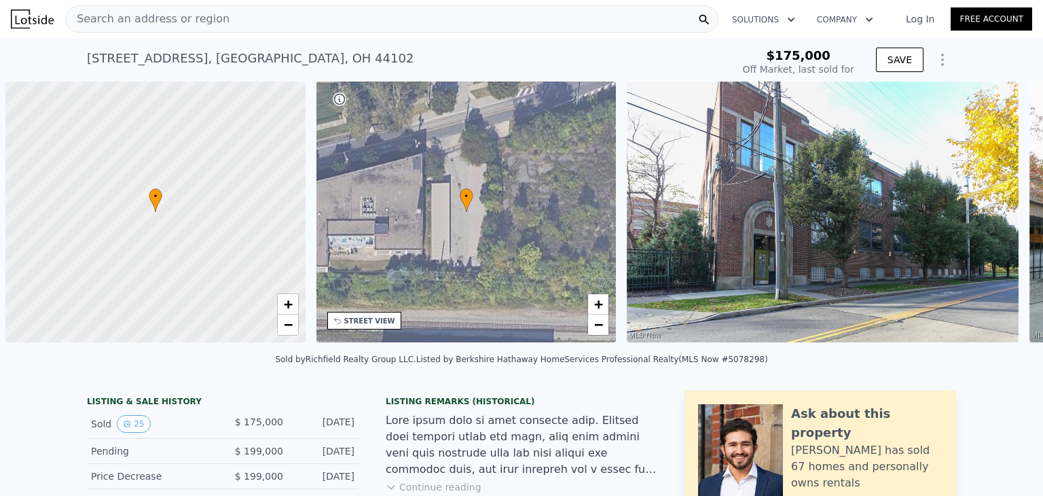
scroll to position [0, 5]
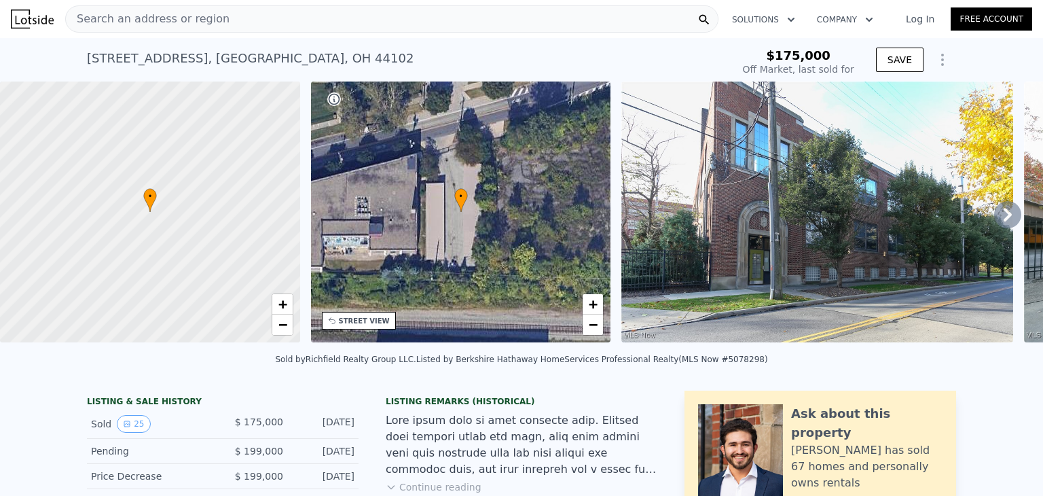
type input "-$ 190,183"
click at [125, 430] on button "25" at bounding box center [133, 424] width 33 height 18
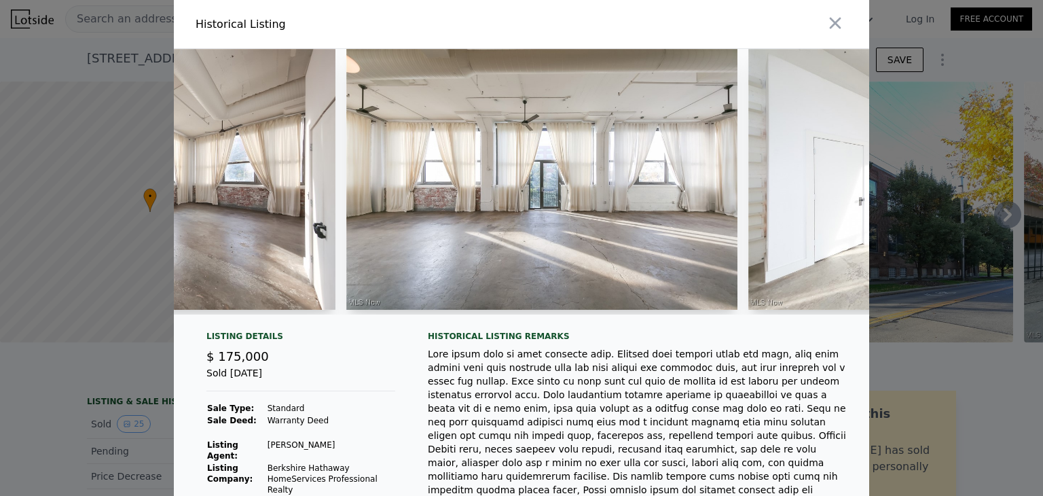
scroll to position [0, 4558]
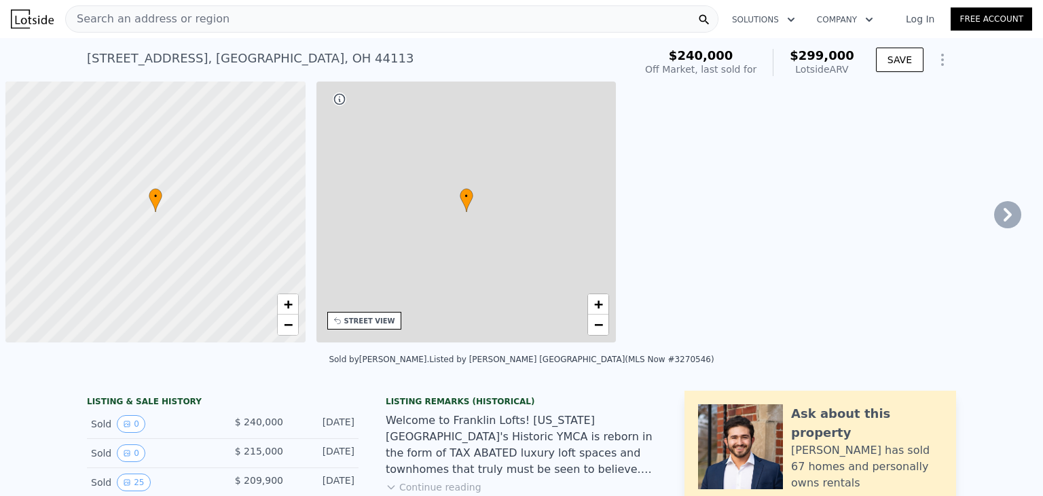
scroll to position [0, 5]
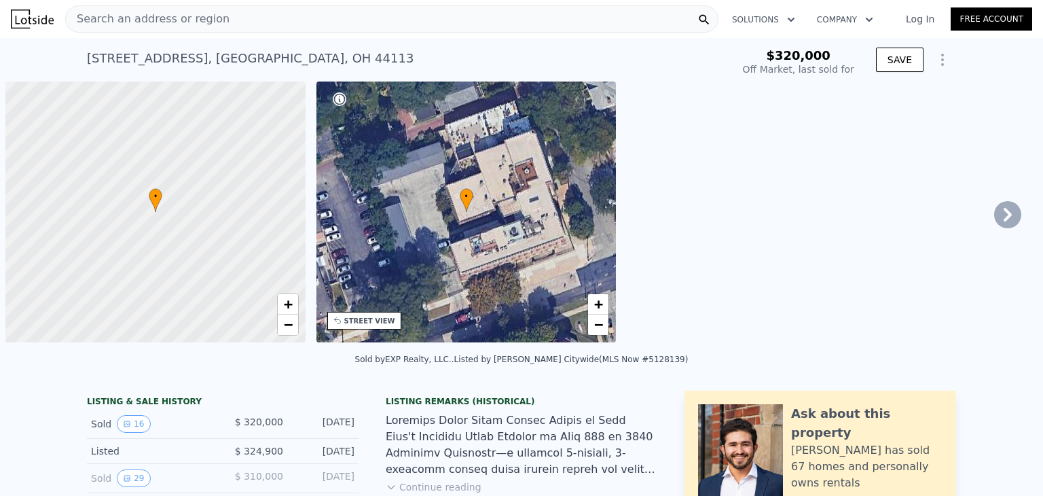
scroll to position [0, 5]
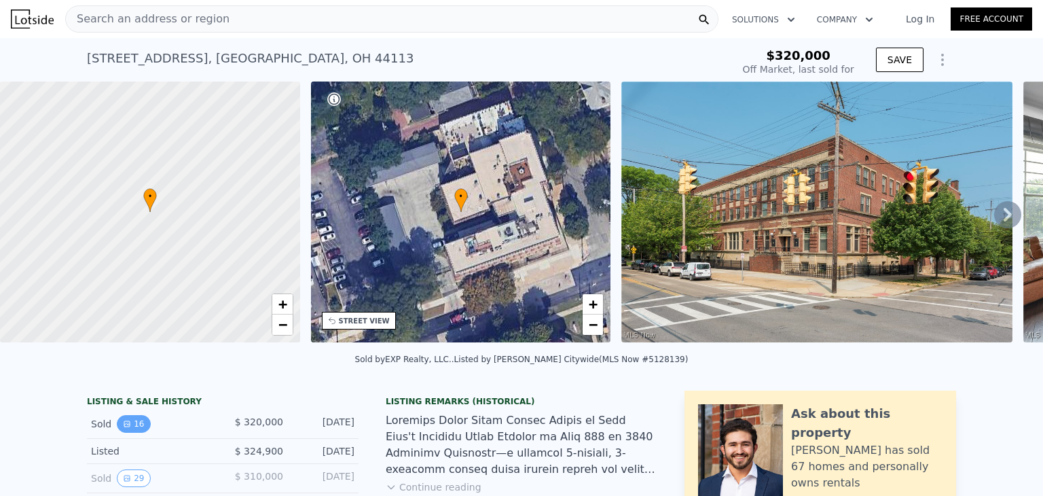
click at [129, 433] on button "16" at bounding box center [133, 424] width 33 height 18
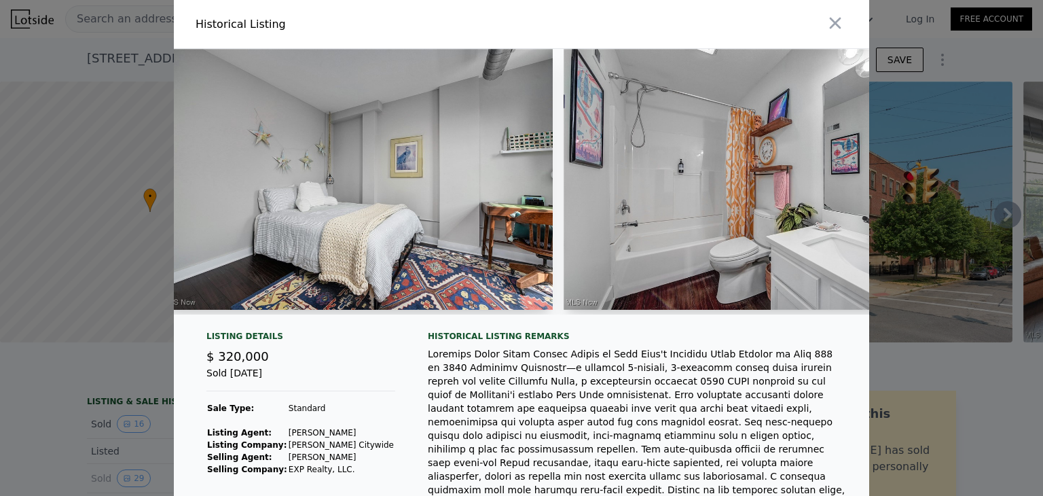
scroll to position [0, 4455]
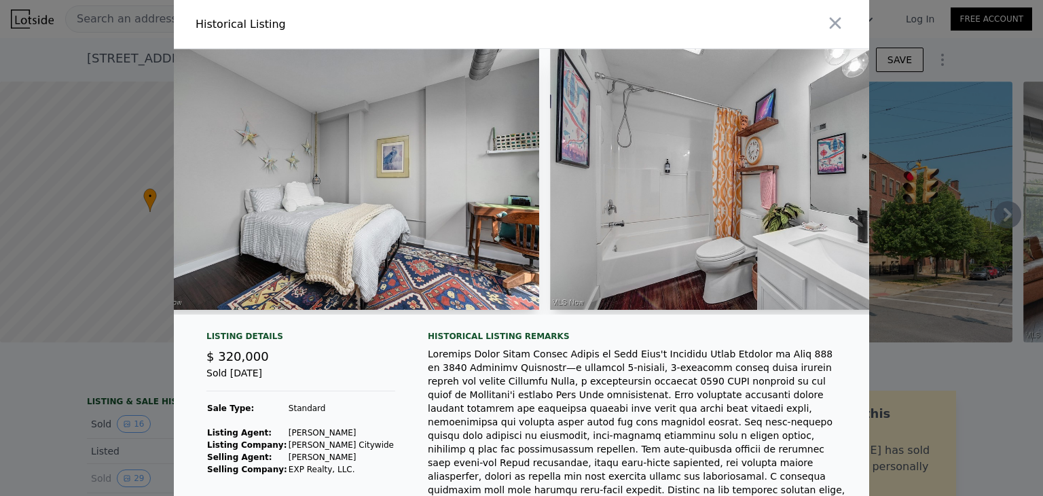
type input "$ 320,000"
type input "-$ 43,431"
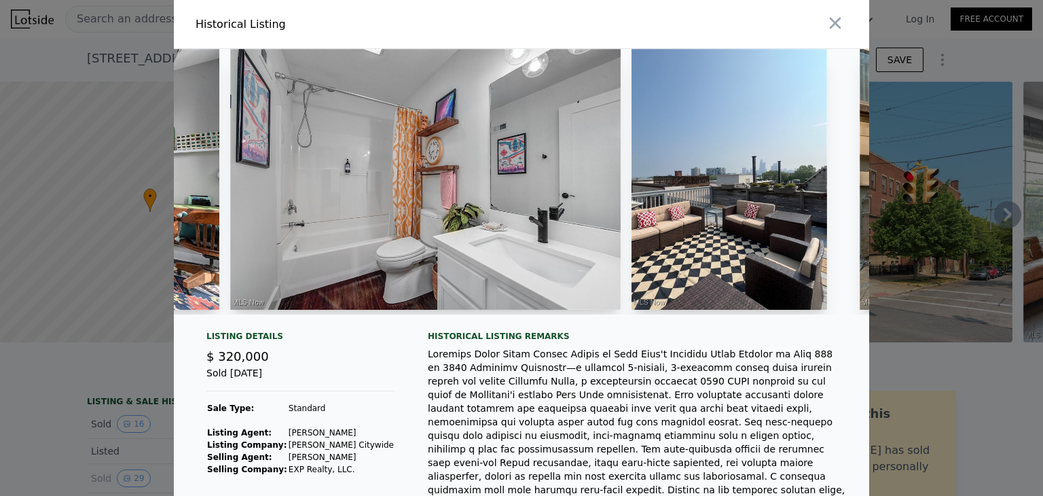
scroll to position [0, 4914]
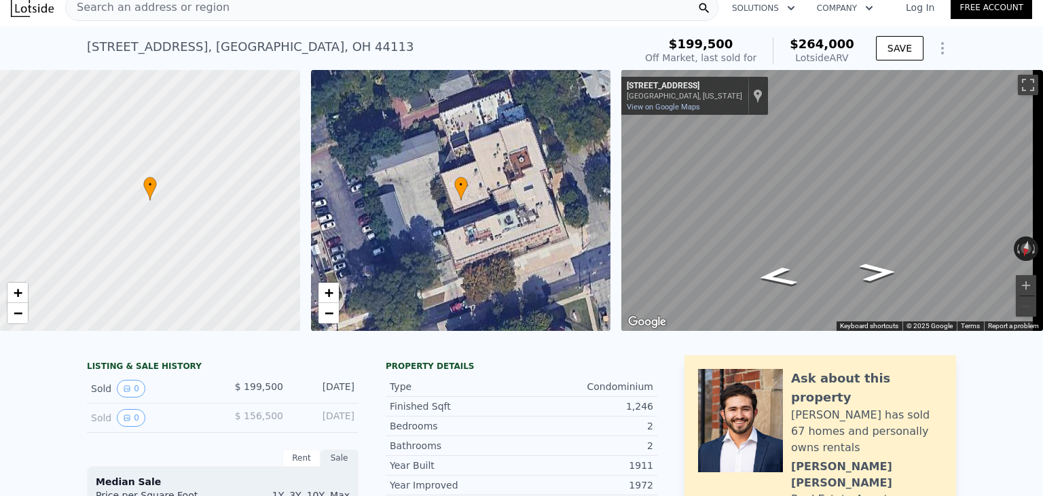
scroll to position [5, 0]
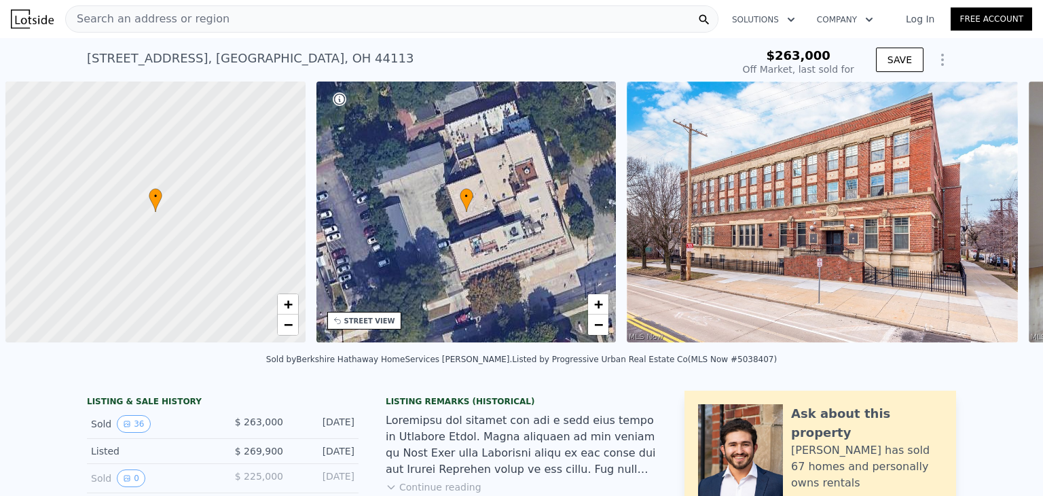
scroll to position [0, 5]
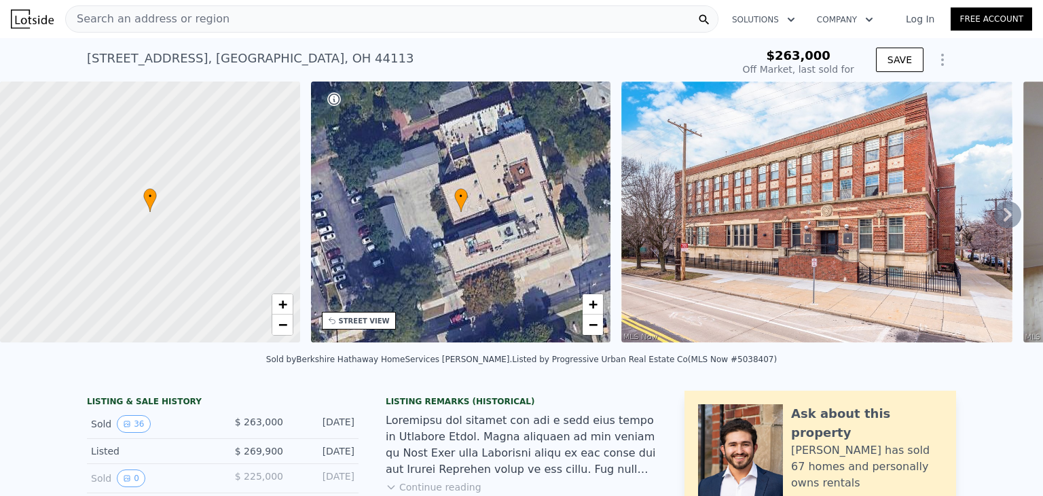
type input "$ 284,000"
type input "-$ 12,900"
click at [126, 422] on div "Sold 36 $ 263,000 Jul 16, 2024" at bounding box center [223, 423] width 272 height 29
click at [119, 433] on button "36" at bounding box center [133, 424] width 33 height 18
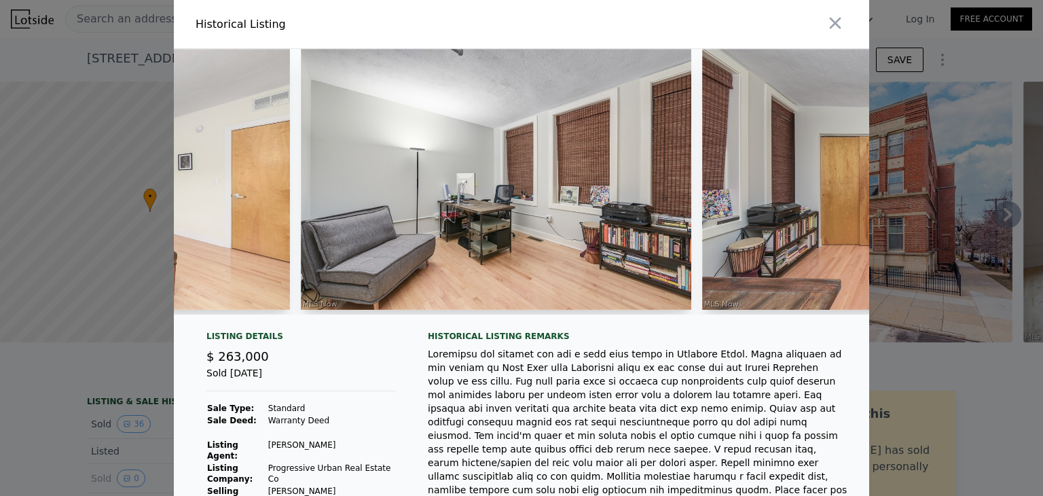
scroll to position [0, 9818]
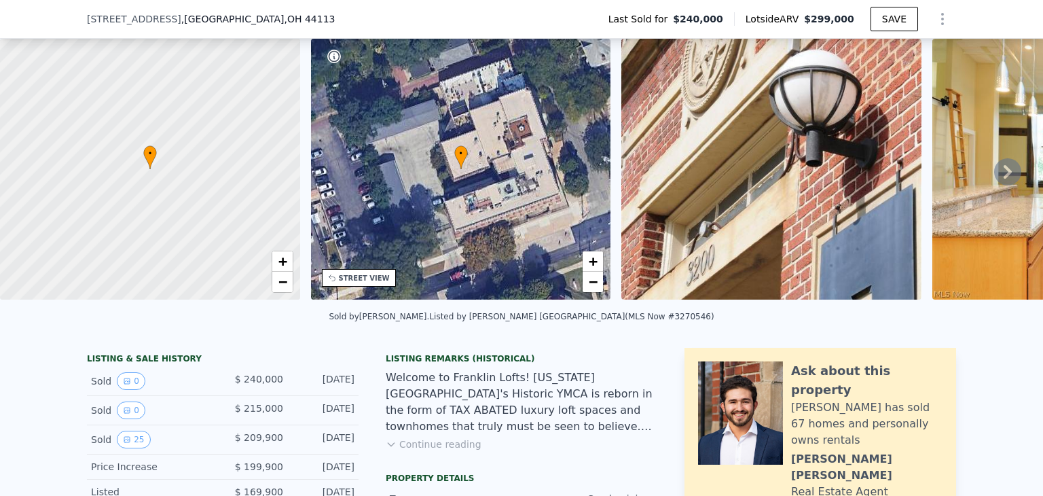
scroll to position [62, 0]
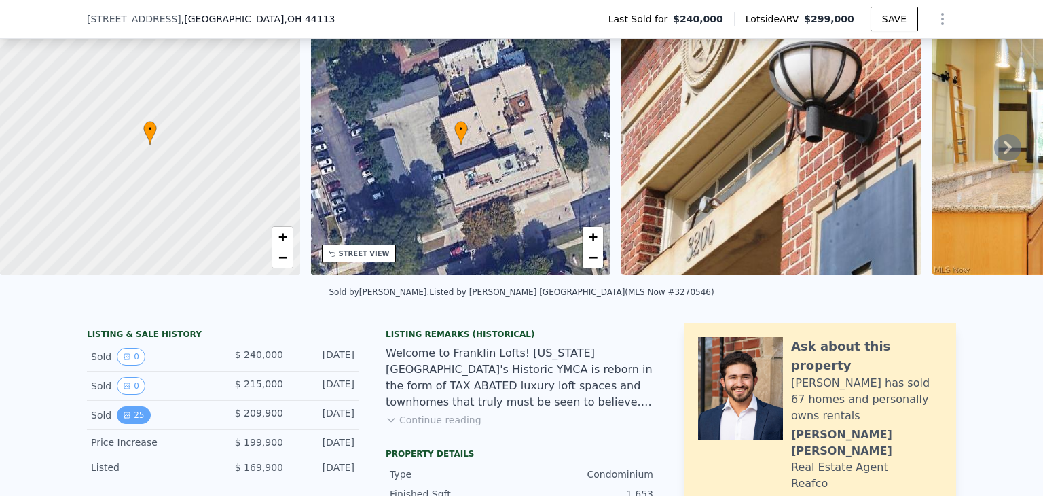
click at [126, 420] on button "25" at bounding box center [133, 415] width 33 height 18
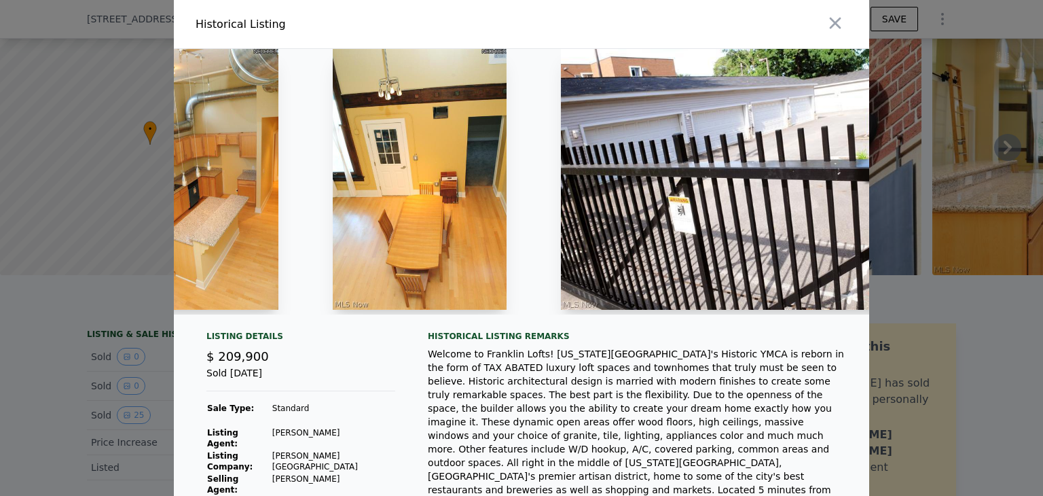
scroll to position [0, 2433]
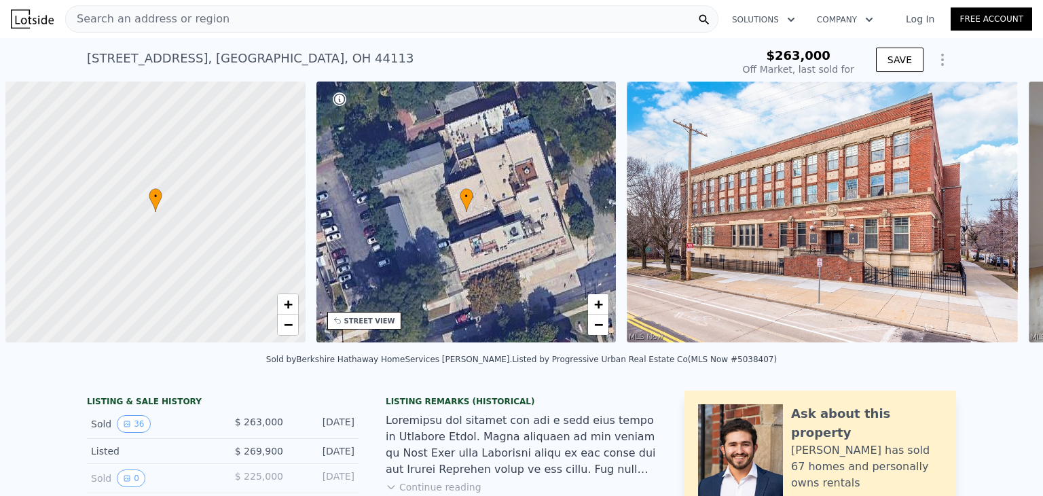
scroll to position [0, 5]
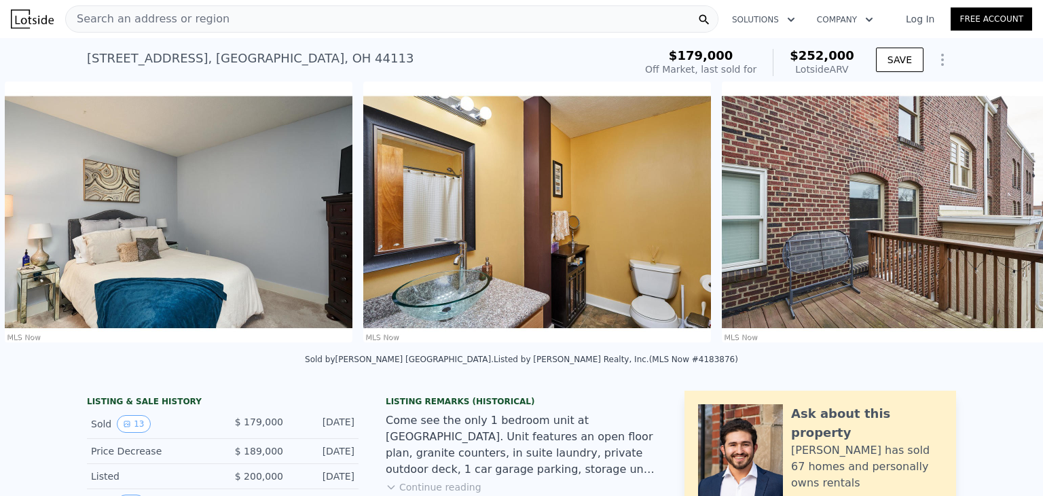
scroll to position [0, 3490]
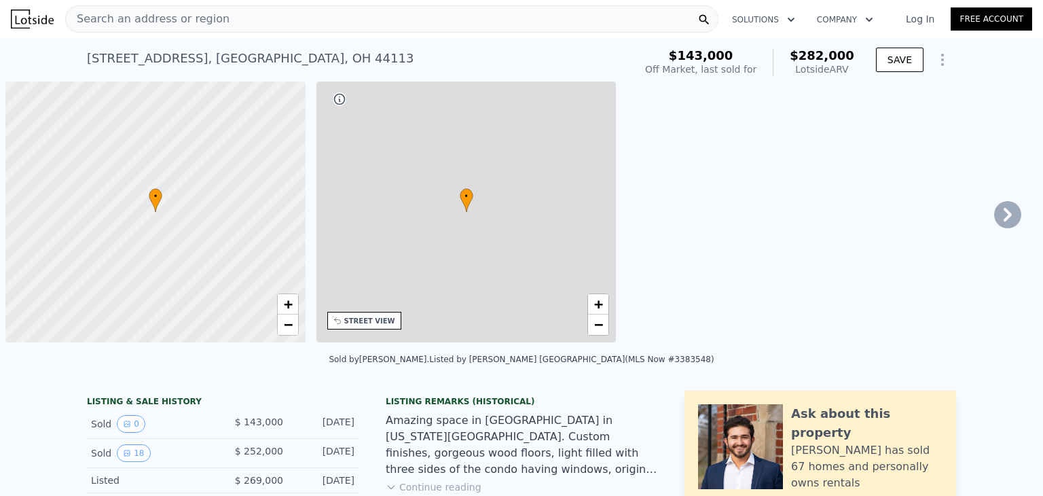
scroll to position [0, 5]
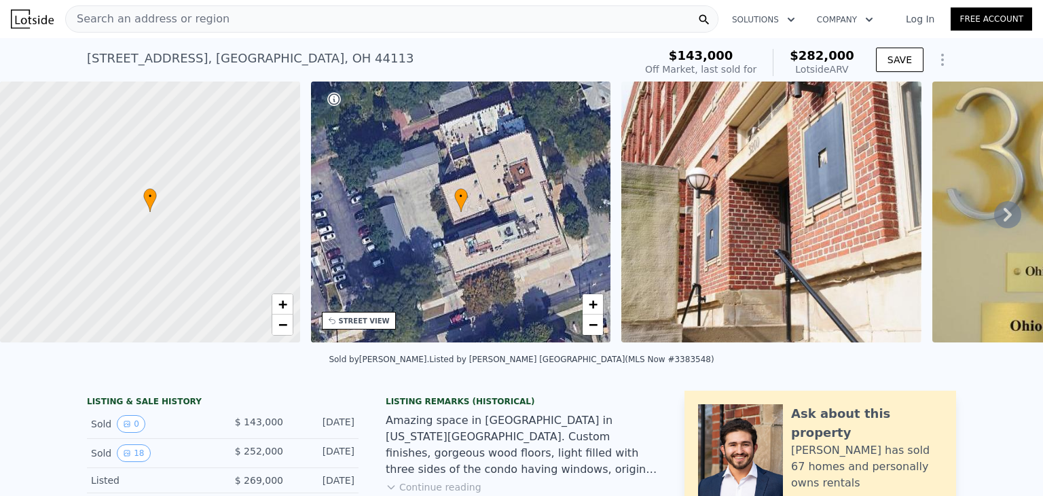
drag, startPoint x: 145, startPoint y: 361, endPoint x: 160, endPoint y: 357, distance: 16.1
click at [160, 357] on div "Sold by Howard Hanna . Listed by Keller Williams Greater Cleveland (MLS Now #33…" at bounding box center [521, 363] width 1043 height 33
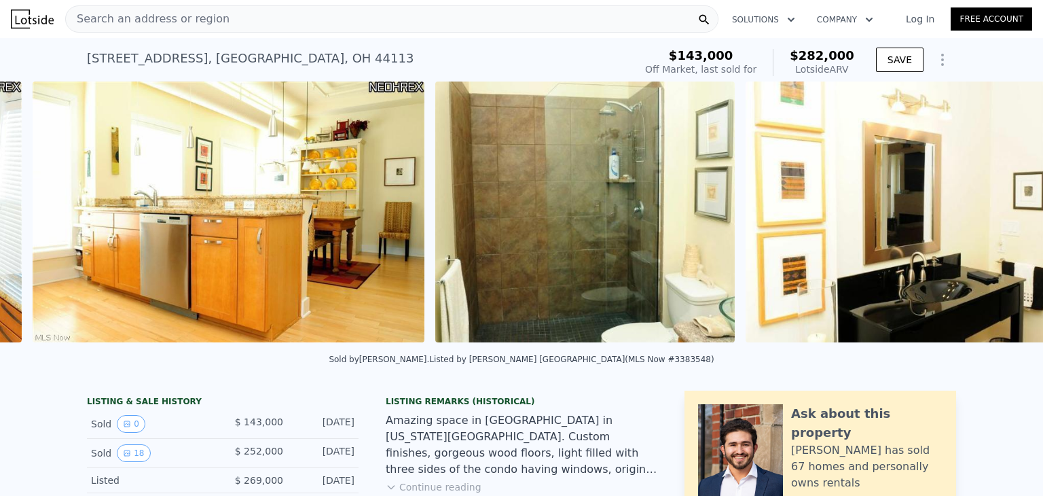
scroll to position [0, 3967]
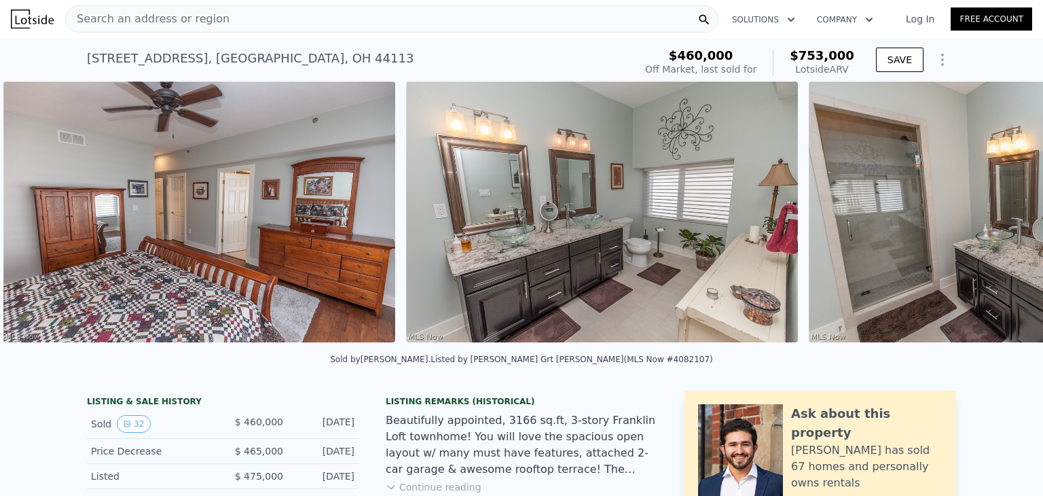
scroll to position [0, 5360]
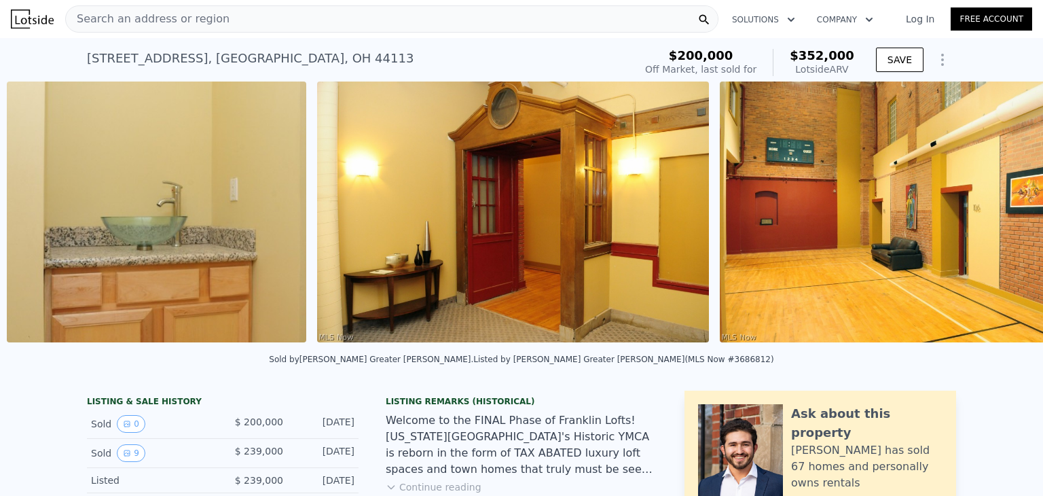
scroll to position [0, 2451]
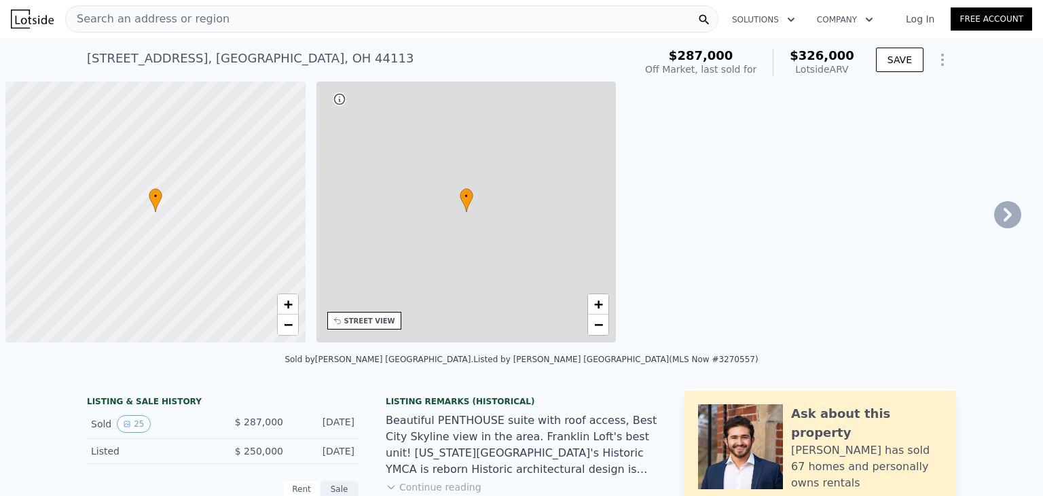
scroll to position [0, 5]
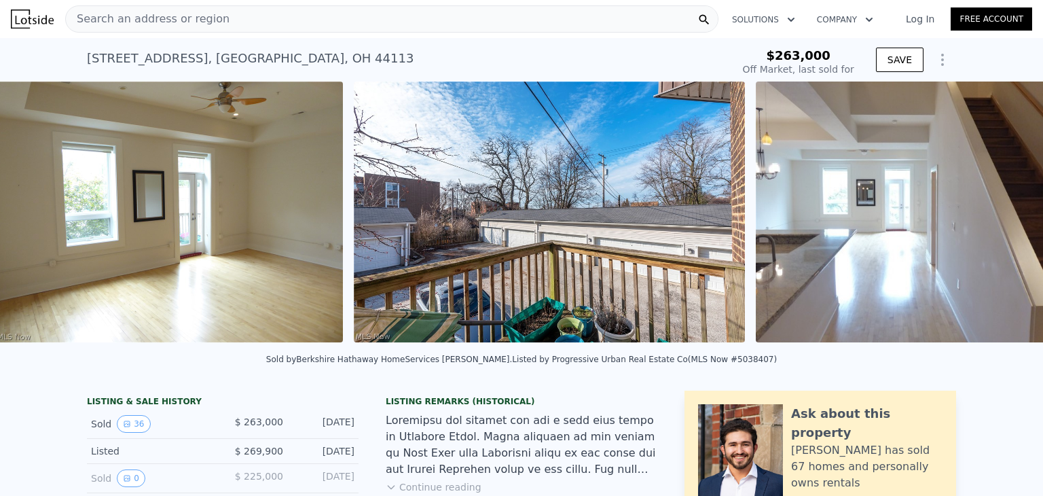
scroll to position [0, 5096]
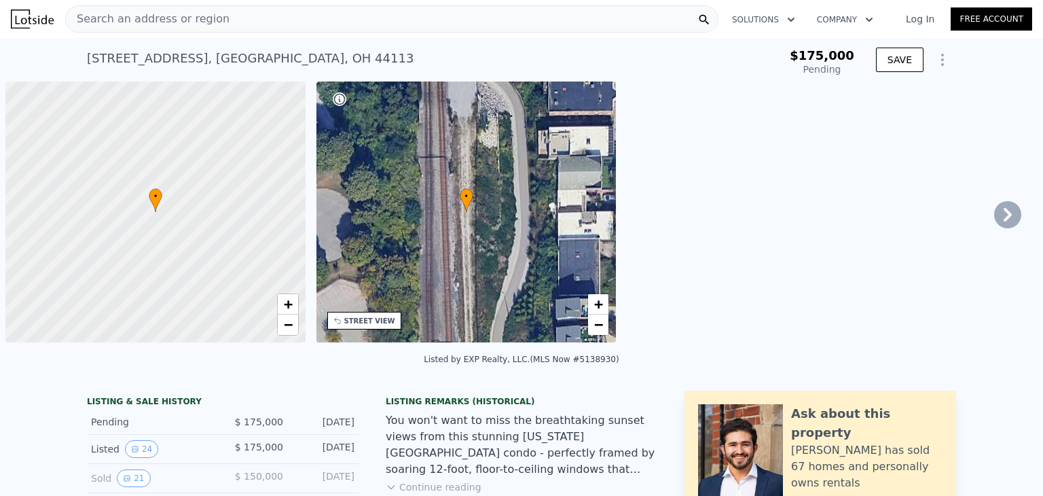
scroll to position [0, 5]
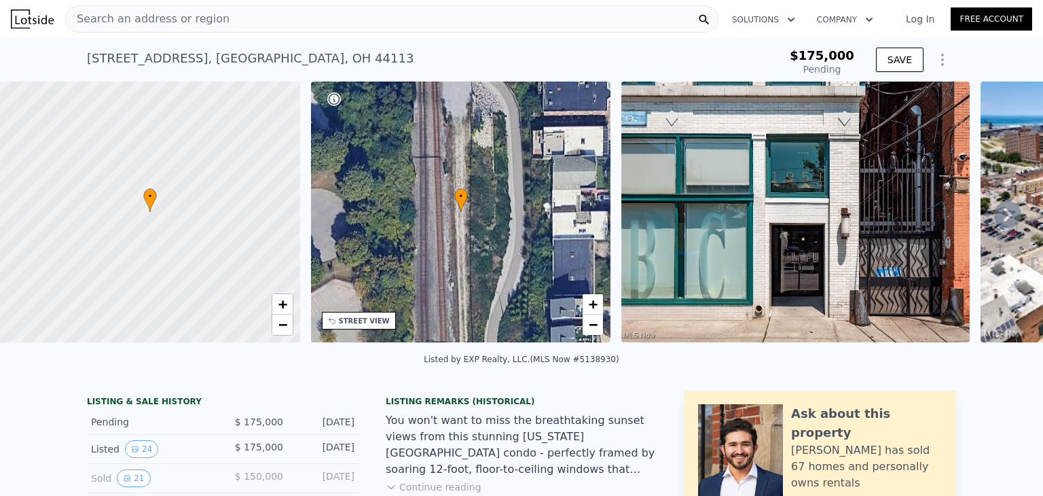
click at [1004, 215] on icon at bounding box center [1008, 215] width 8 height 14
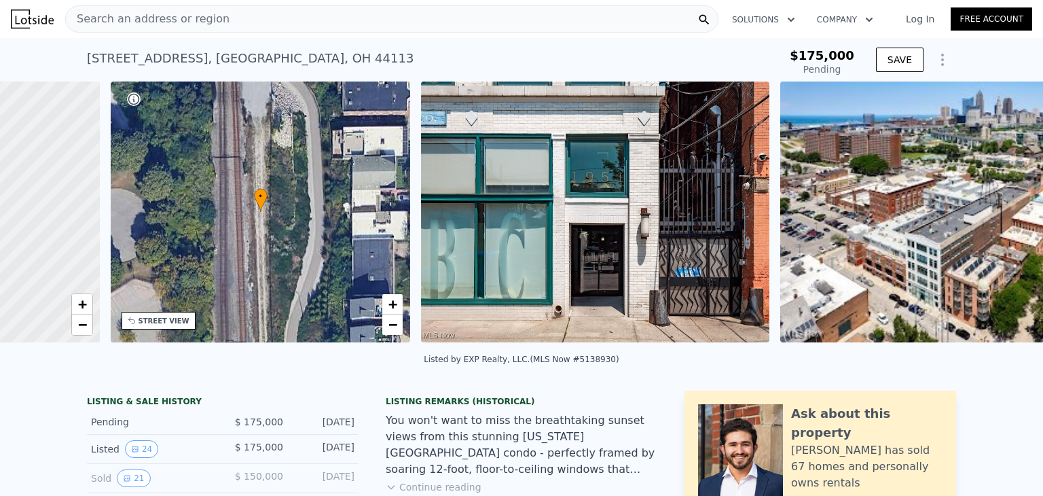
scroll to position [0, 316]
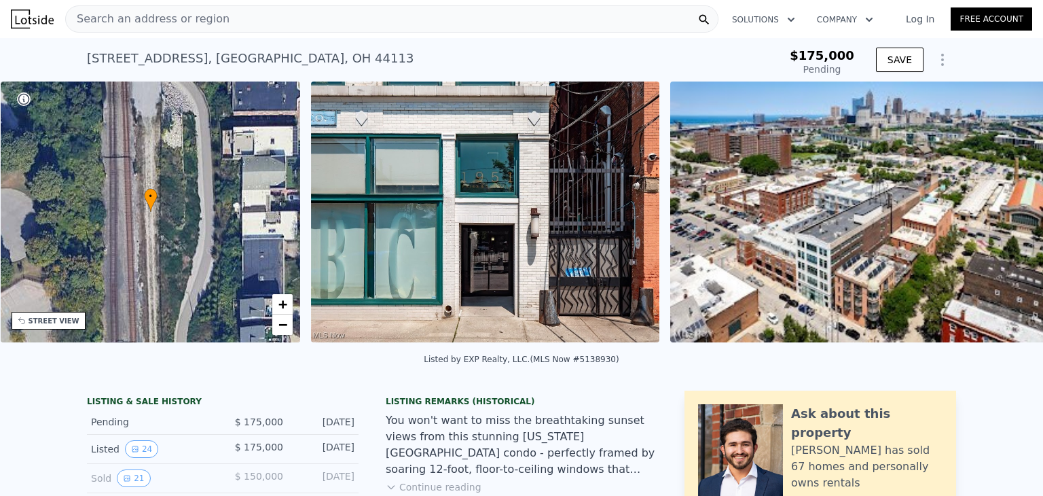
click at [996, 215] on div "• + − • + − STREET VIEW Loading... SATELLITE VIEW" at bounding box center [521, 214] width 1043 height 266
click at [1004, 217] on icon at bounding box center [1008, 215] width 8 height 14
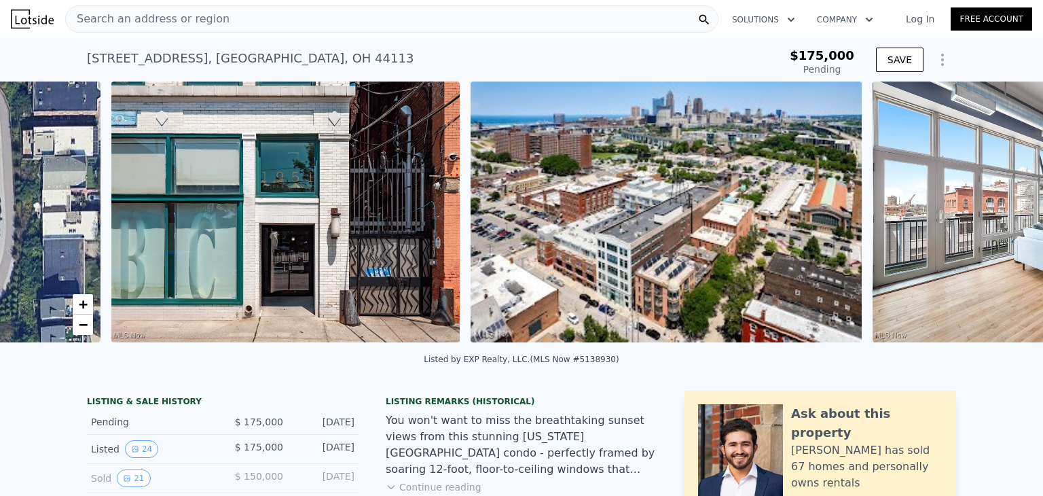
scroll to position [0, 621]
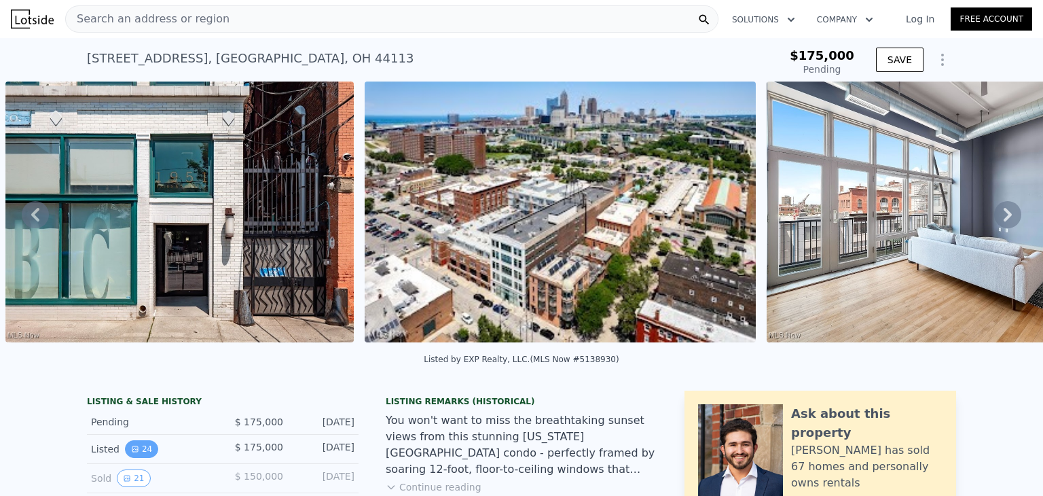
click at [135, 458] on button "24" at bounding box center [141, 449] width 33 height 18
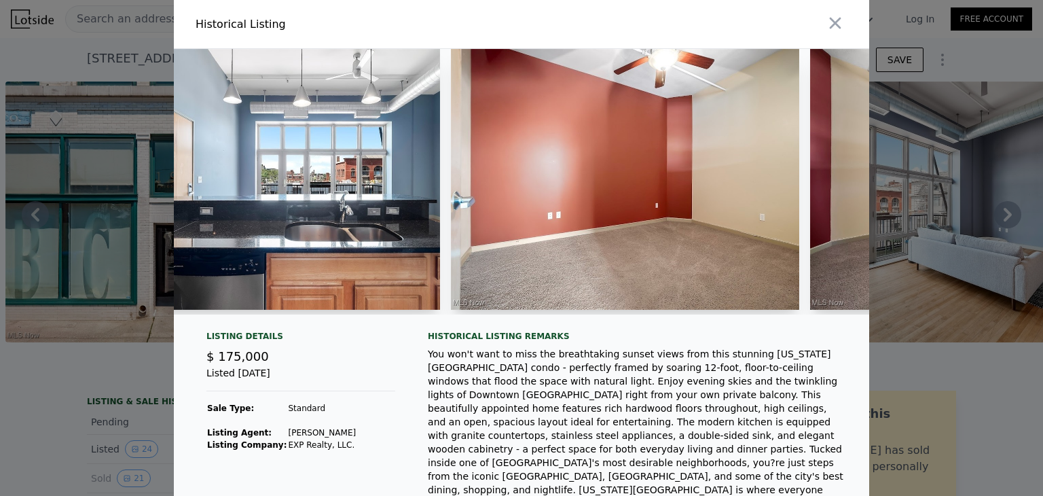
scroll to position [0, 4496]
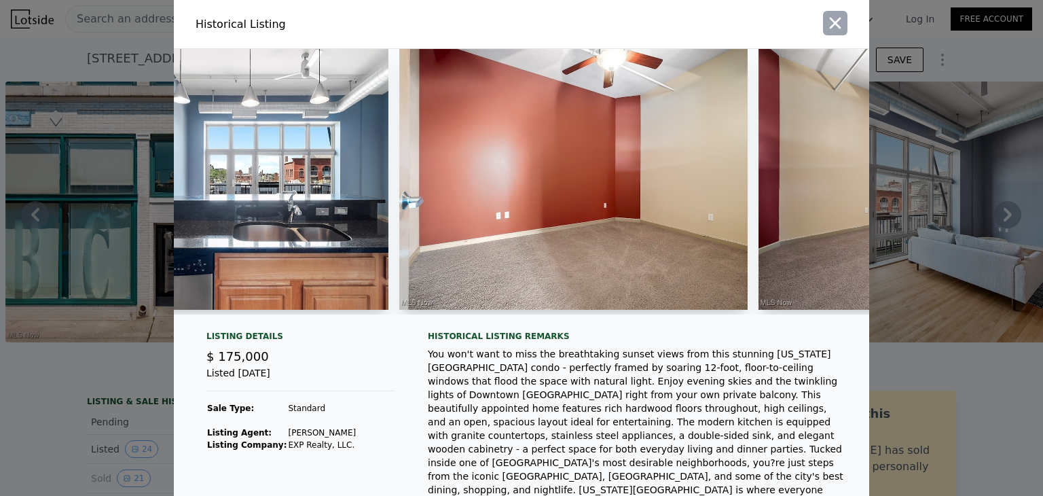
click at [840, 21] on button "button" at bounding box center [835, 23] width 24 height 24
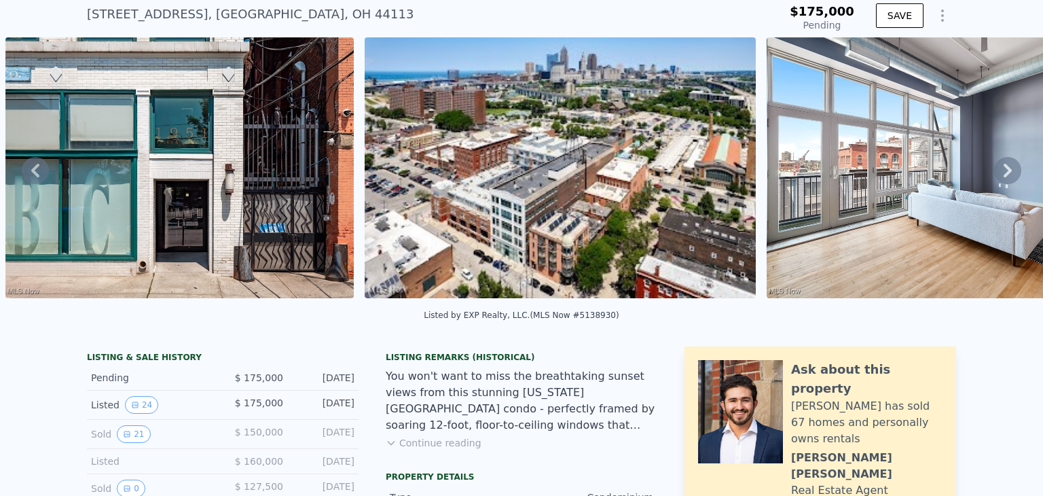
scroll to position [62, 0]
